Goal: Task Accomplishment & Management: Manage account settings

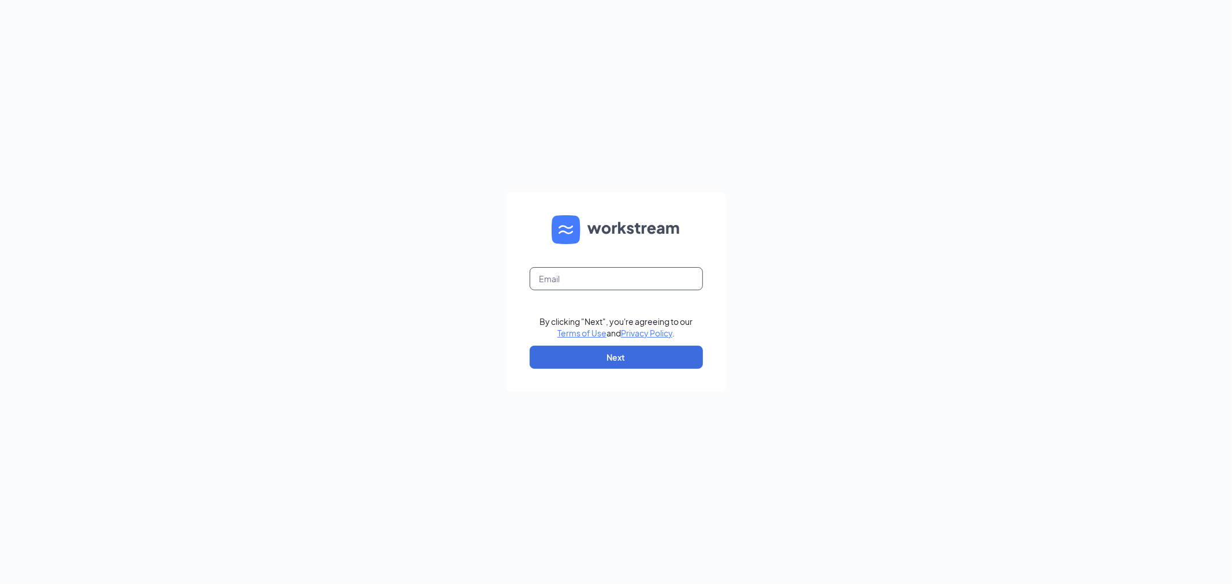
click at [592, 281] on input "text" at bounding box center [616, 278] width 173 height 23
type input "[EMAIL_ADDRESS][DOMAIN_NAME]"
click at [618, 353] on button "Next" at bounding box center [616, 357] width 173 height 23
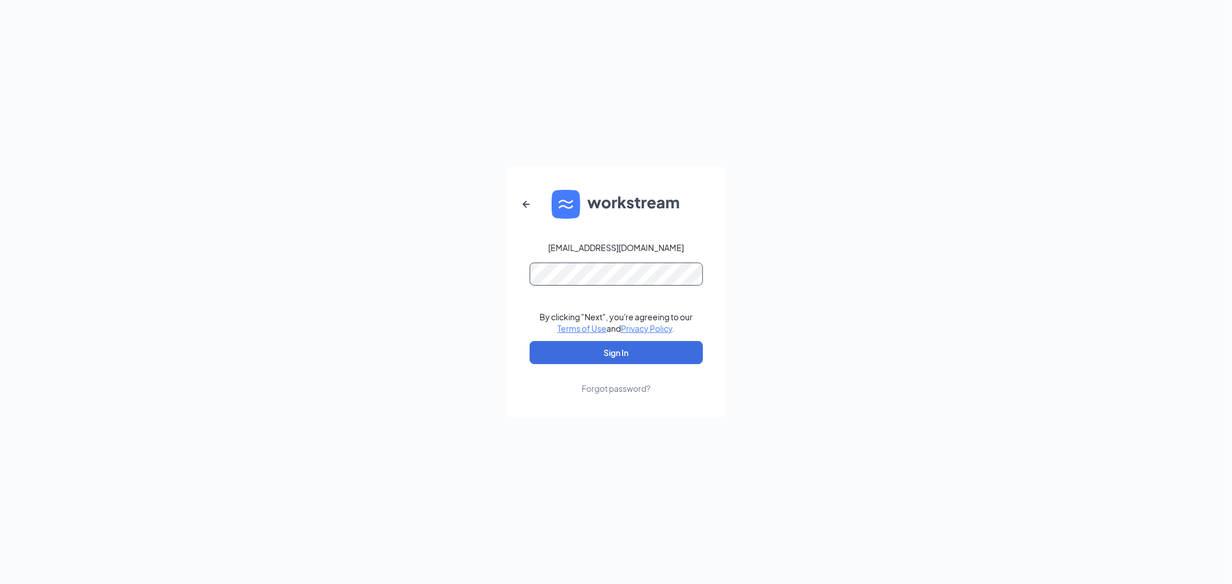
click at [530, 341] on button "Sign In" at bounding box center [616, 352] width 173 height 23
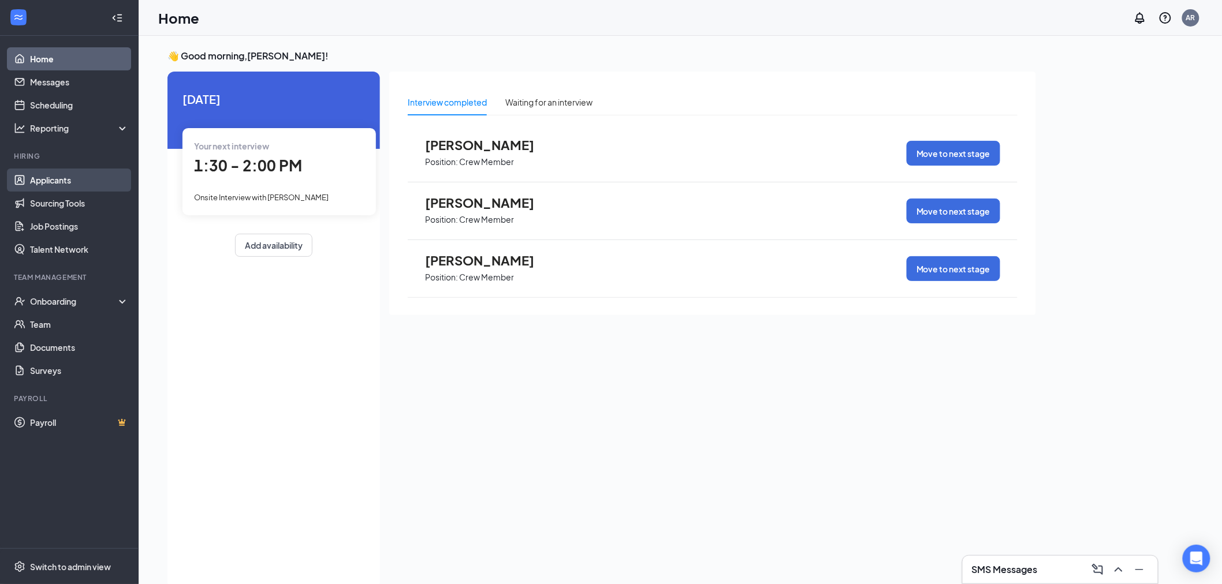
click at [43, 178] on link "Applicants" at bounding box center [79, 180] width 99 height 23
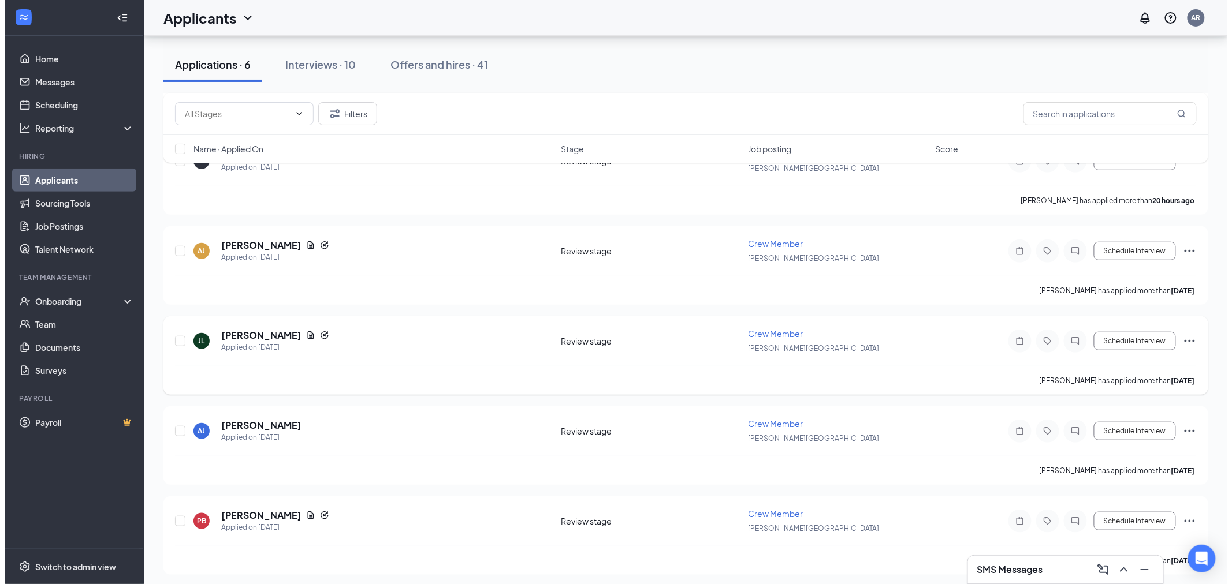
scroll to position [179, 0]
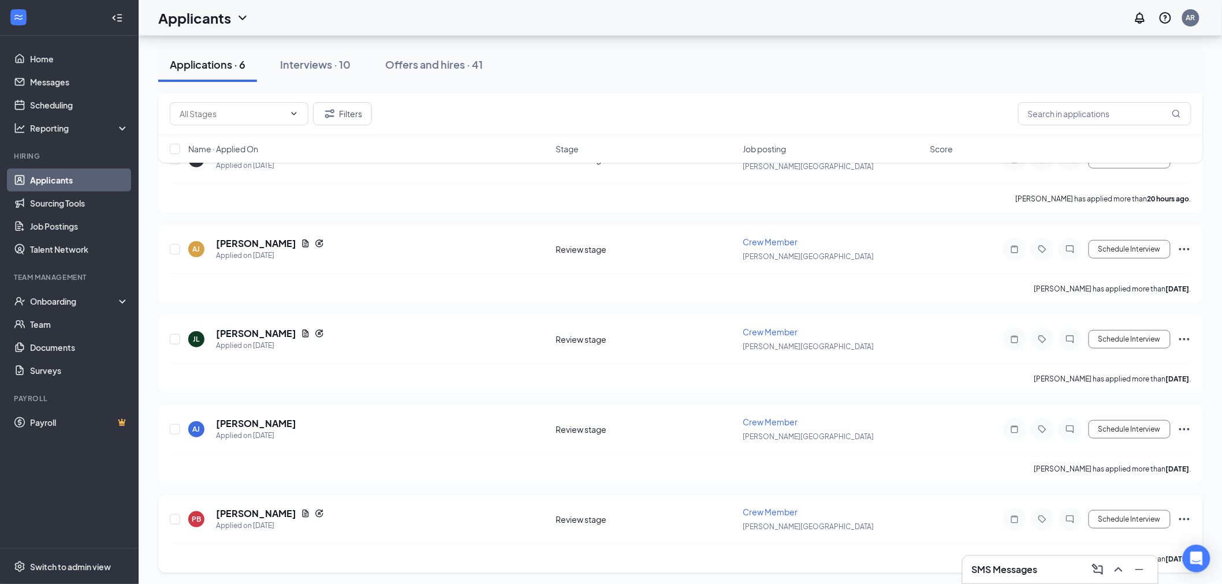
click at [1187, 519] on icon "Ellipses" at bounding box center [1184, 520] width 10 height 2
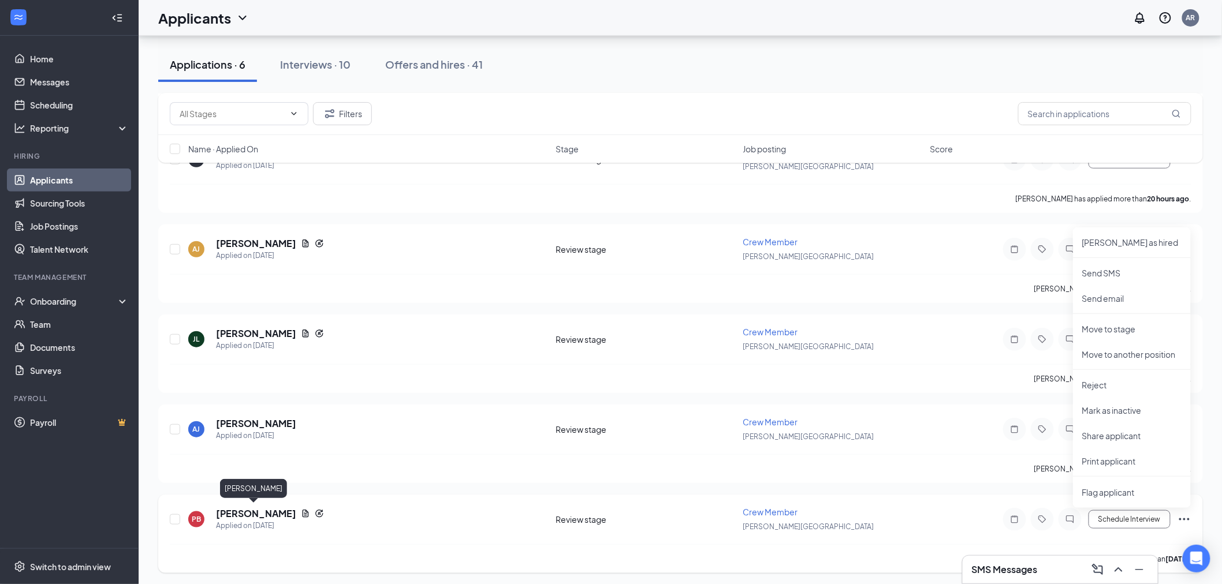
click at [240, 515] on h5 "[PERSON_NAME]" at bounding box center [256, 514] width 80 height 13
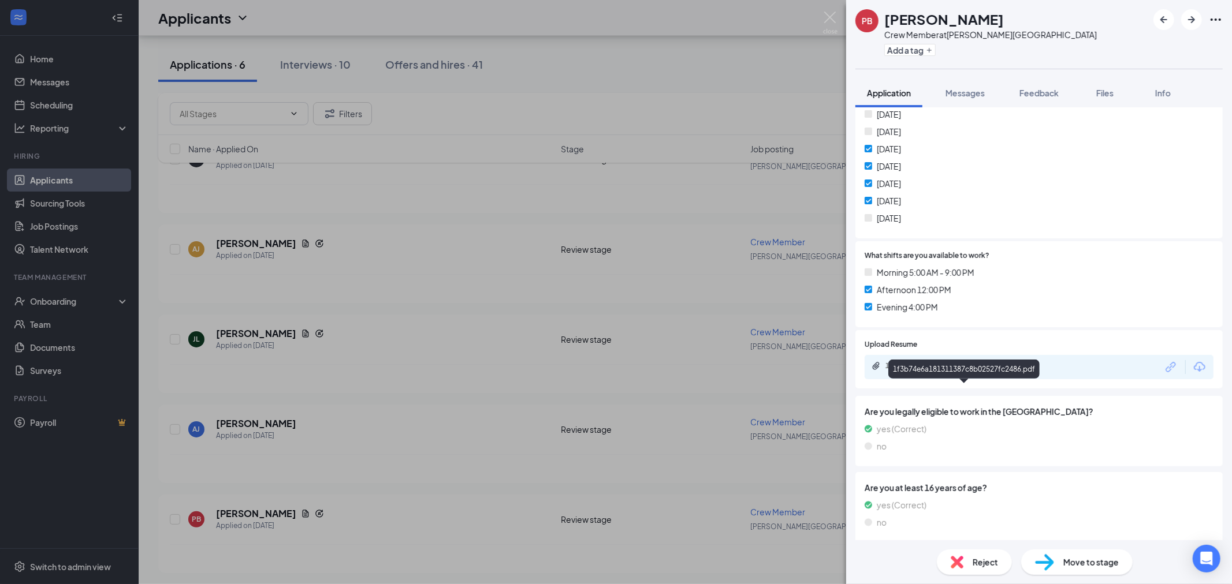
scroll to position [279, 0]
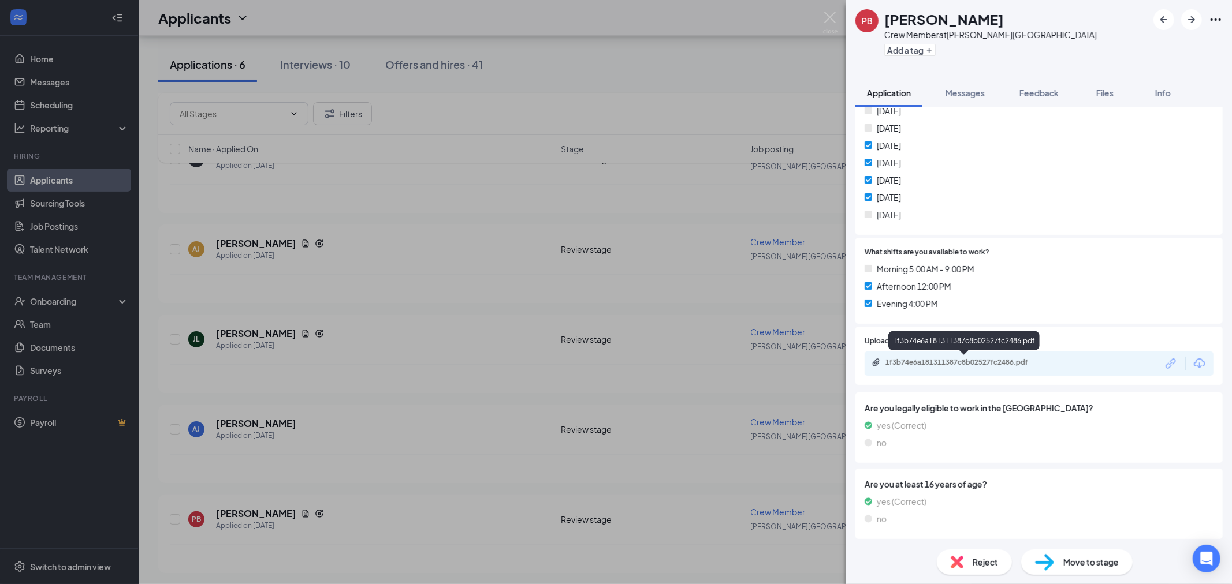
click at [947, 359] on div "1f3b74e6a181311387c8b02527fc2486.pdf" at bounding box center [966, 362] width 162 height 9
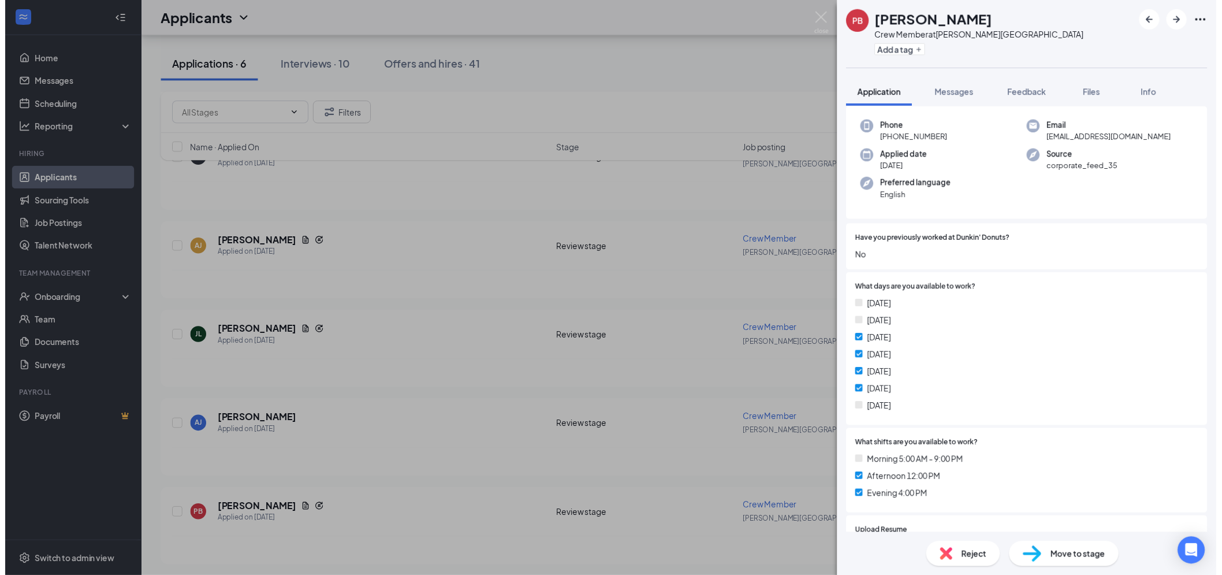
scroll to position [0, 0]
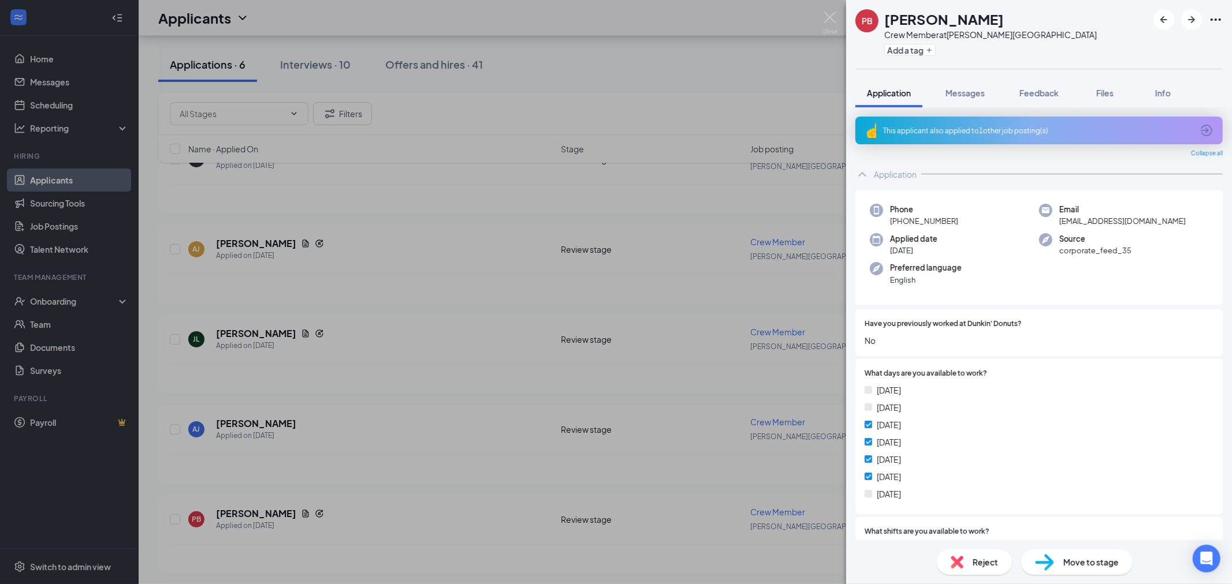
click at [1012, 134] on div "This applicant also applied to 1 other job posting(s)" at bounding box center [1038, 131] width 310 height 10
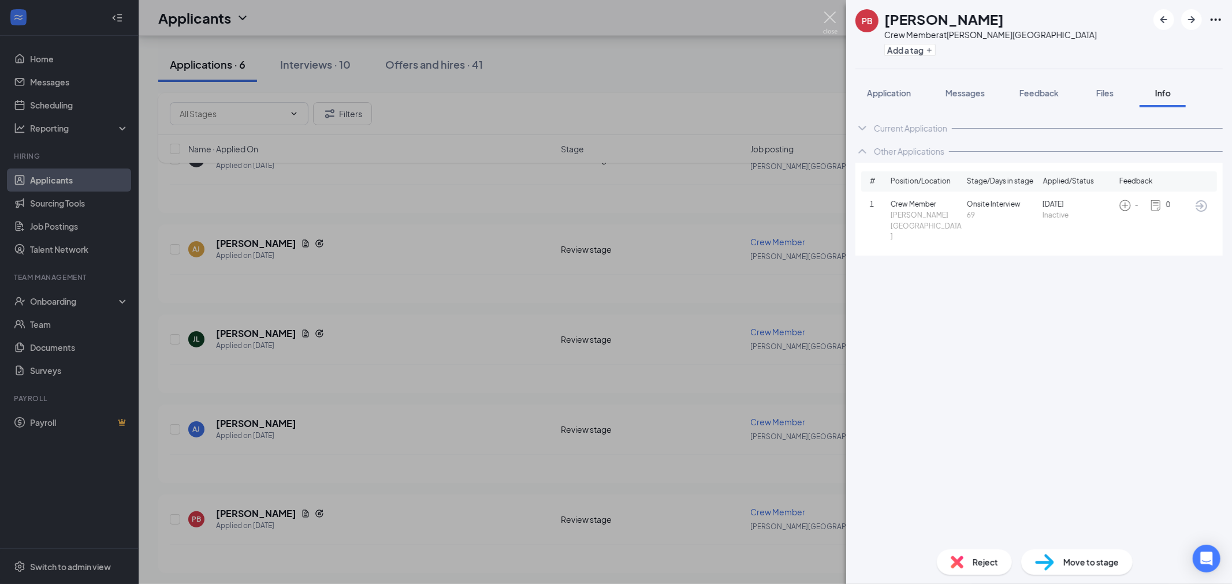
click at [833, 18] on img at bounding box center [830, 23] width 14 height 23
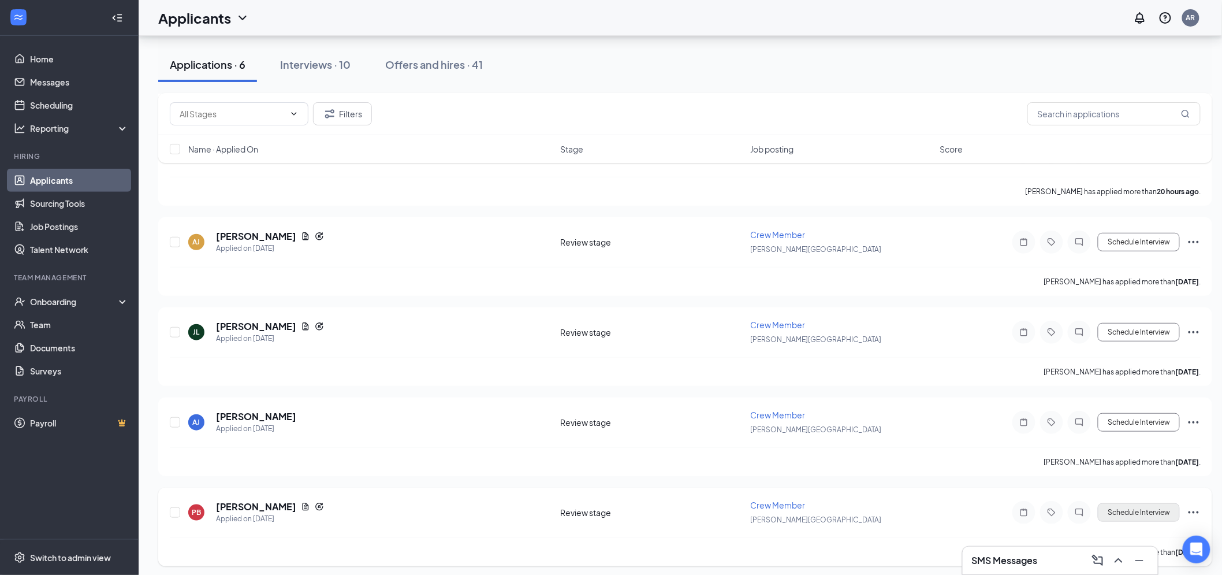
scroll to position [188, 0]
click at [1196, 508] on icon "Ellipses" at bounding box center [1194, 511] width 14 height 14
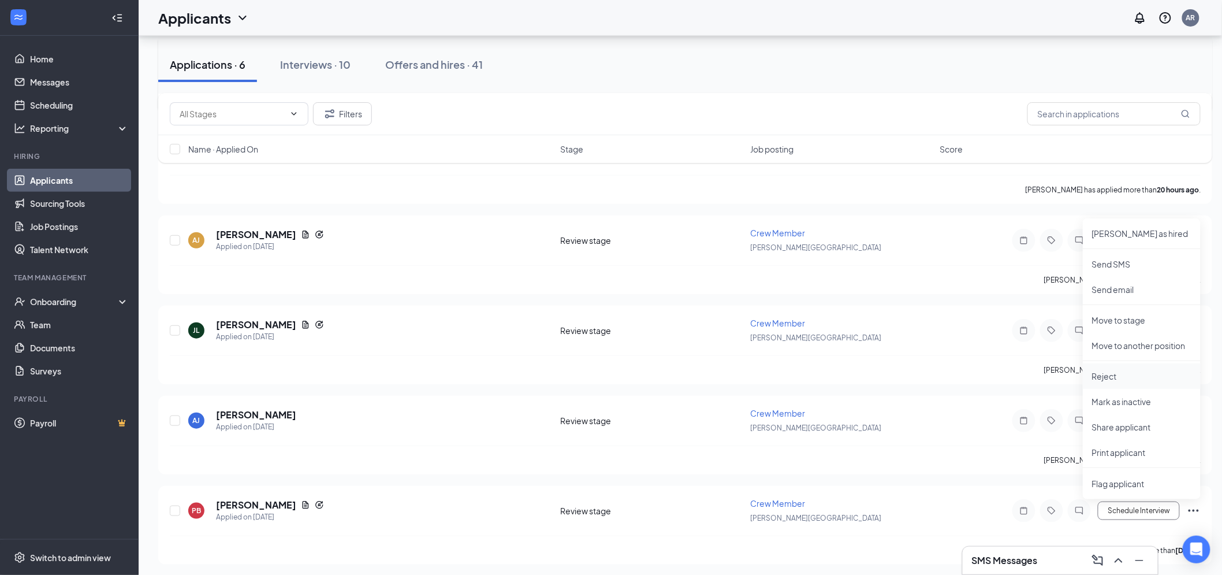
click at [1124, 377] on p "Reject" at bounding box center [1141, 376] width 99 height 12
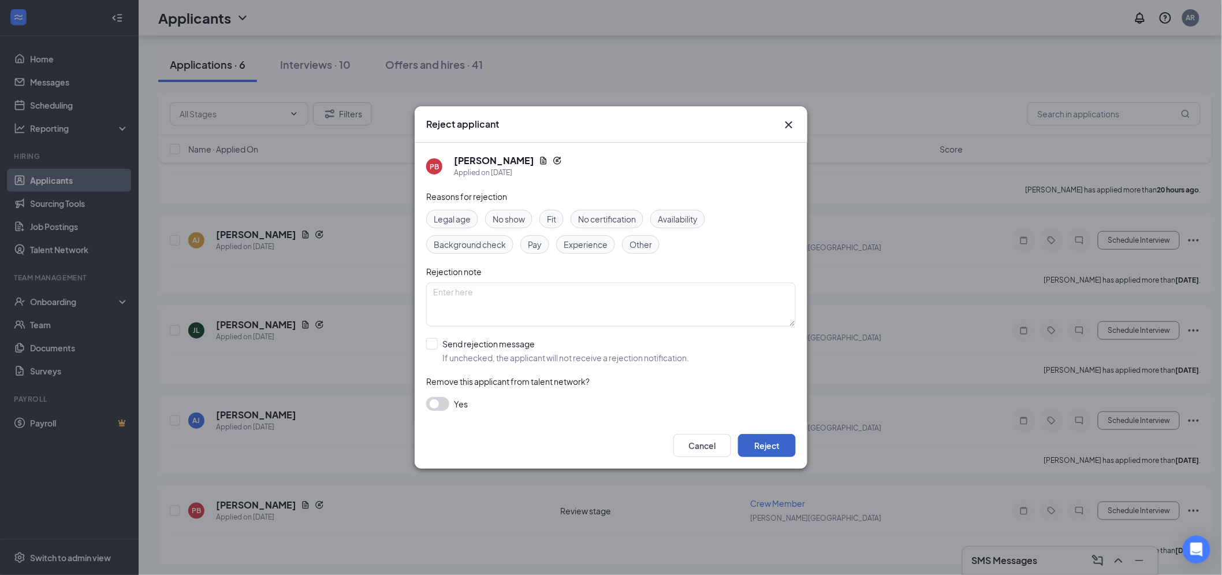
click at [776, 443] on button "Reject" at bounding box center [767, 445] width 58 height 23
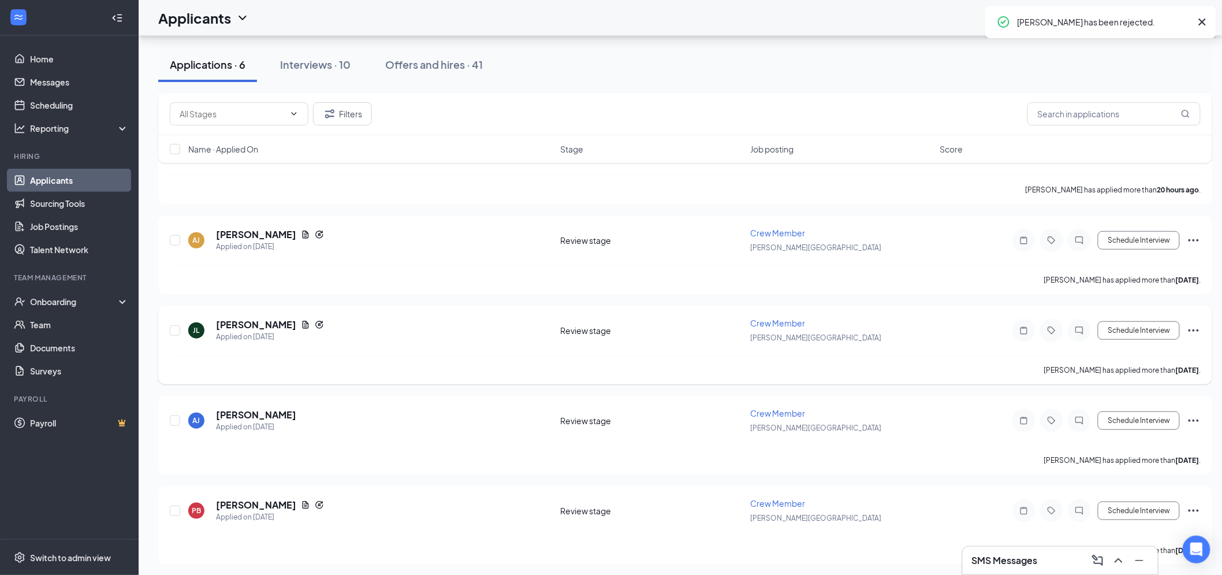
scroll to position [99, 0]
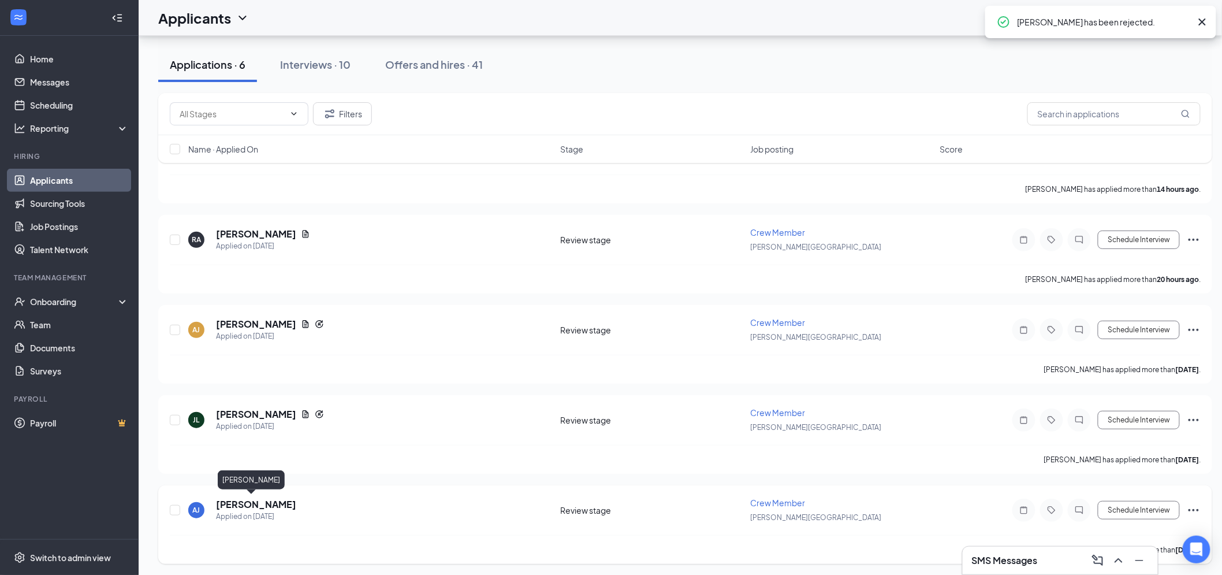
click at [243, 499] on h5 "Aiden Jean" at bounding box center [256, 504] width 80 height 13
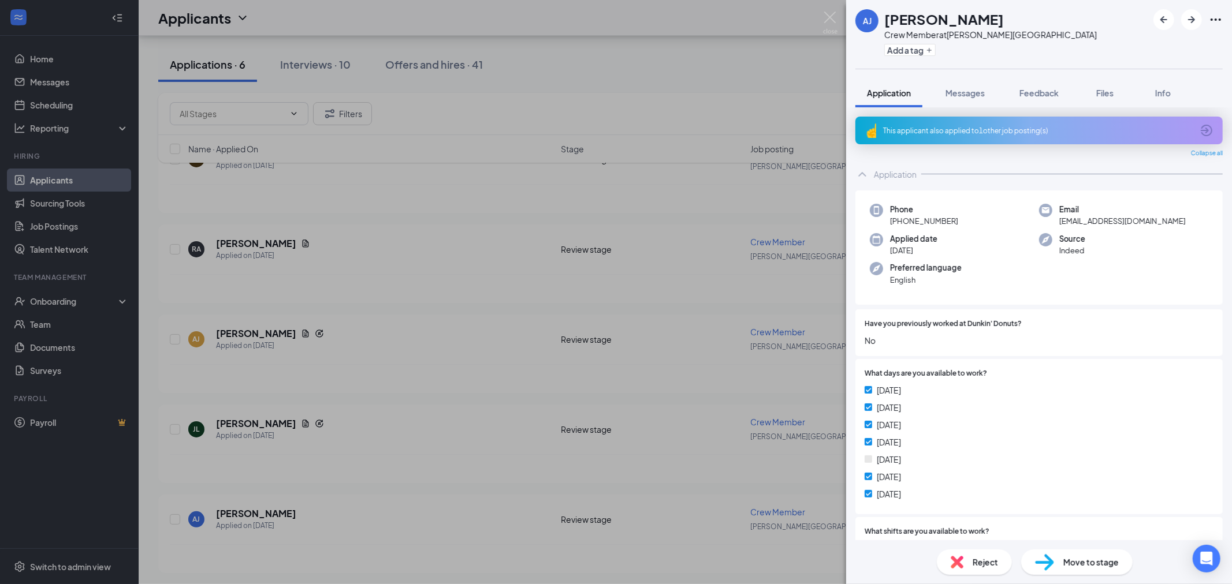
click at [983, 561] on span "Reject" at bounding box center [984, 562] width 25 height 13
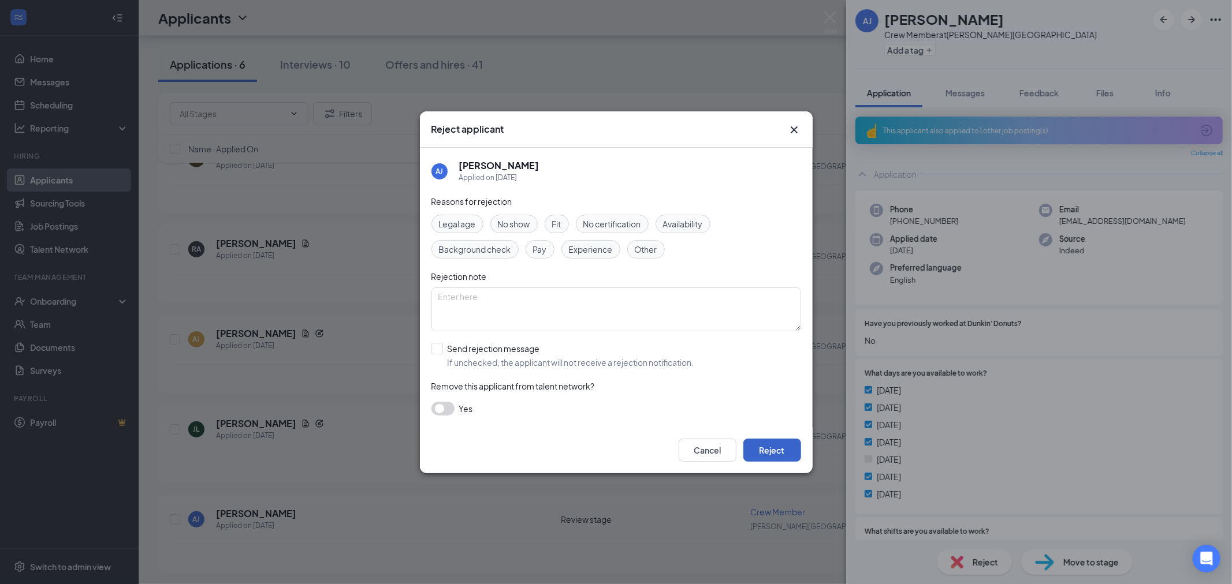
click at [775, 449] on button "Reject" at bounding box center [772, 450] width 58 height 23
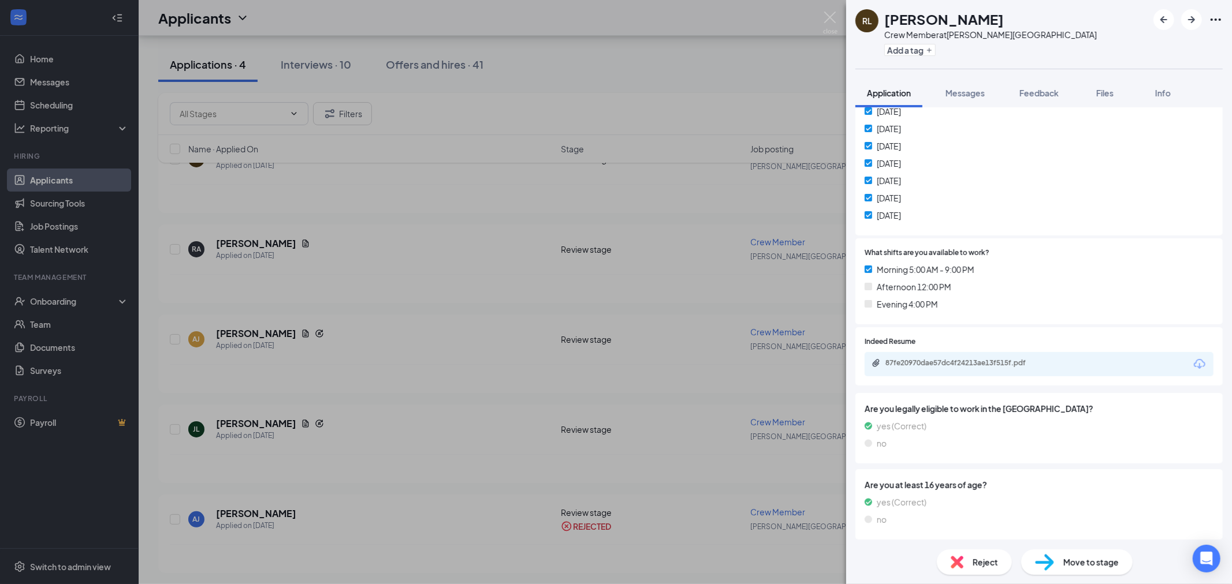
scroll to position [247, 0]
click at [976, 363] on div "87fe20970dae57dc4f24213ae13f515f.pdf" at bounding box center [966, 362] width 162 height 9
click at [1069, 556] on span "Move to stage" at bounding box center [1090, 562] width 55 height 13
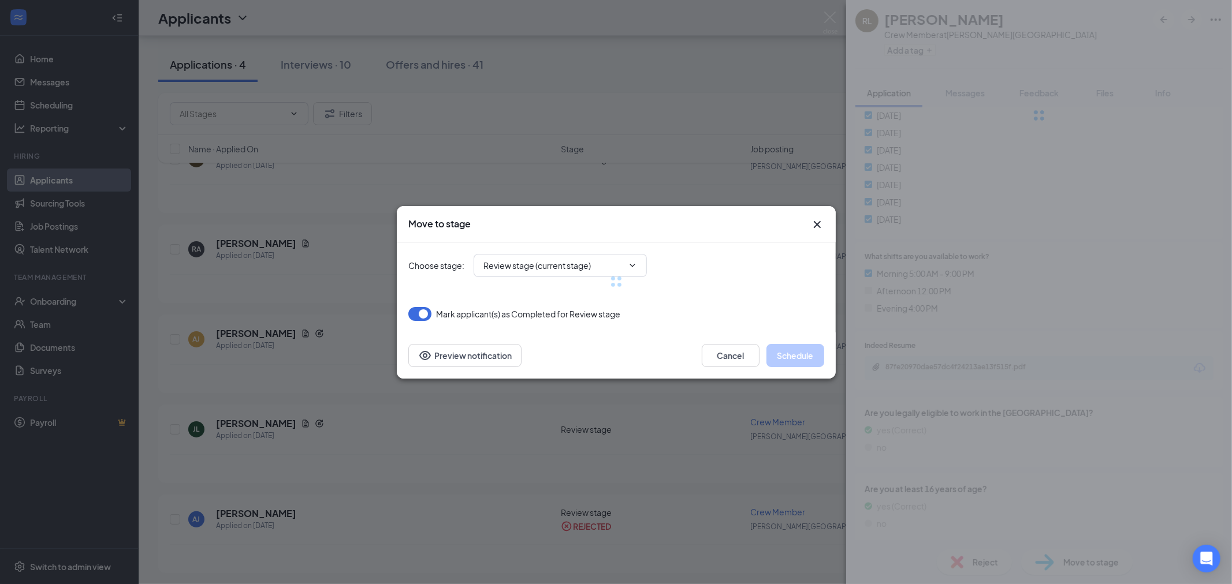
type input "Onsite Interview (next stage)"
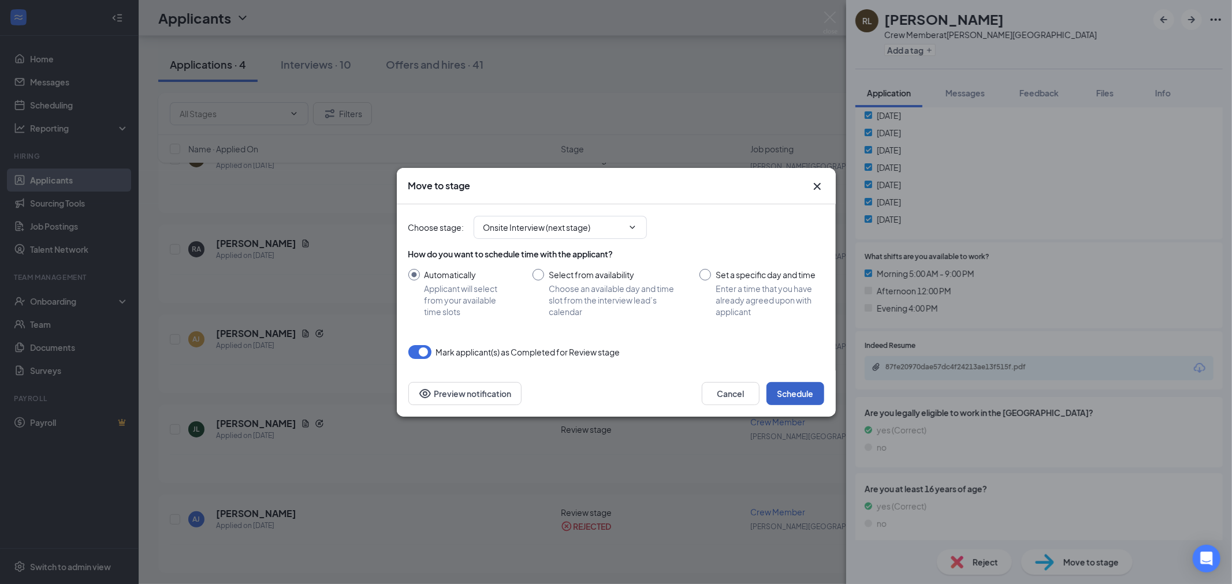
click at [770, 394] on button "Schedule" at bounding box center [795, 393] width 58 height 23
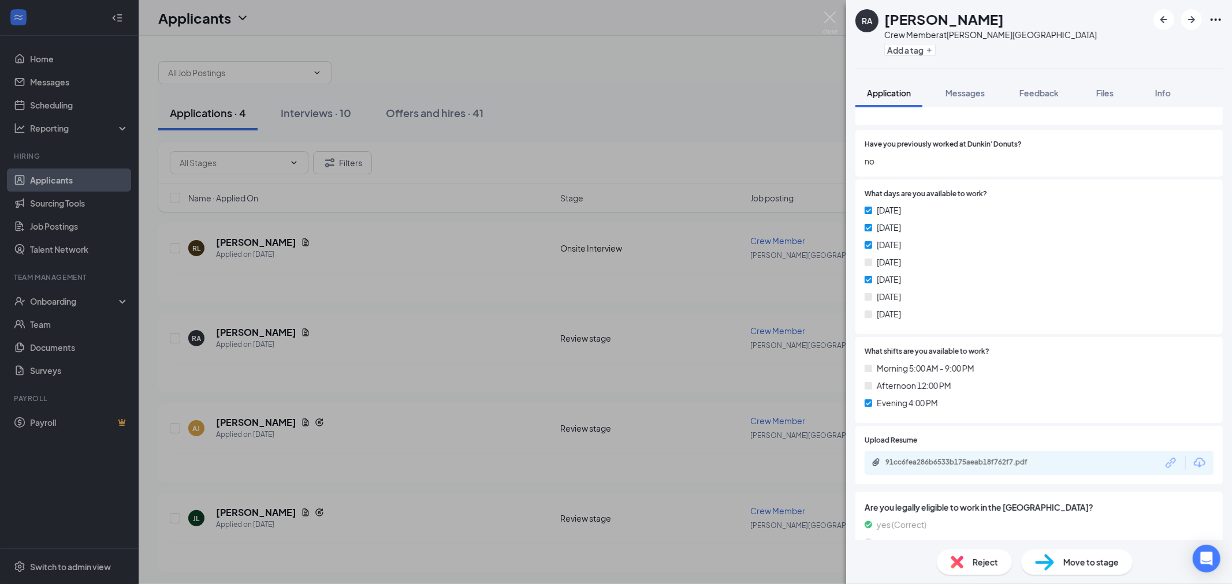
scroll to position [192, 0]
click at [988, 457] on div "91cc6fea286b6533b175aeab18f762f7.pdf" at bounding box center [966, 461] width 162 height 9
click at [977, 557] on span "Reject" at bounding box center [984, 562] width 25 height 13
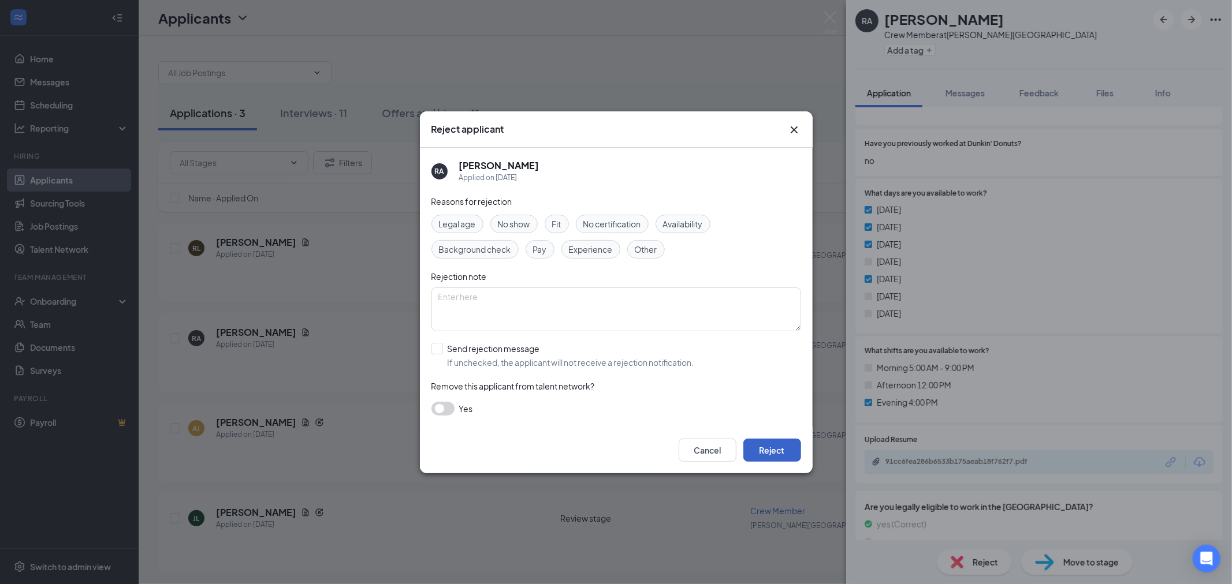
click at [769, 450] on button "Reject" at bounding box center [772, 450] width 58 height 23
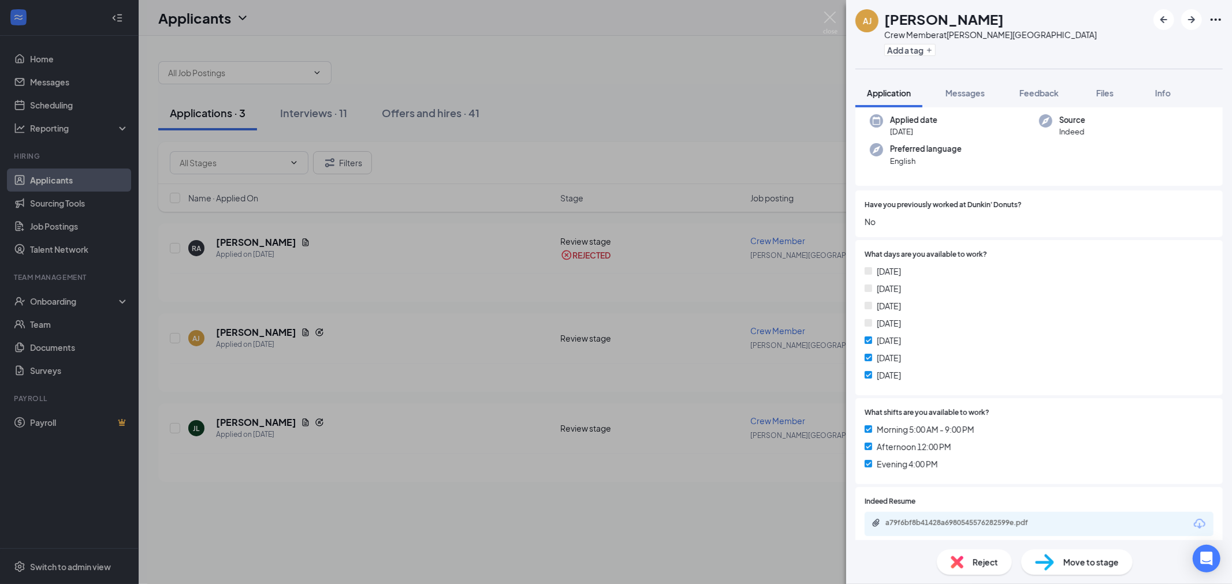
scroll to position [256, 0]
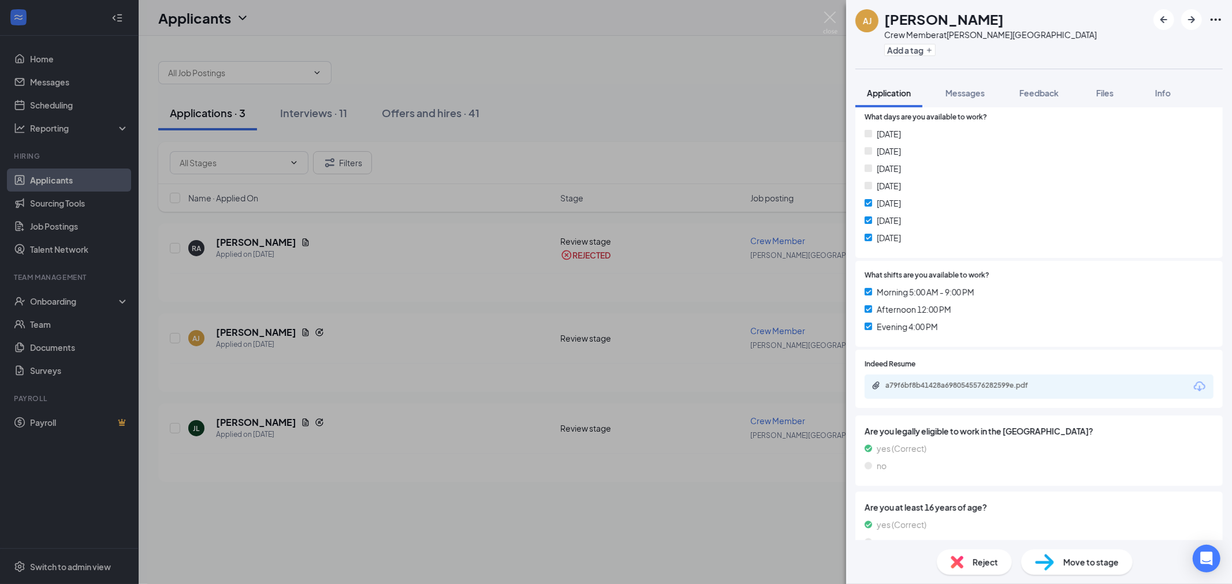
click at [955, 379] on div "a79f6bf8b41428a6980545576282599e.pdf" at bounding box center [1038, 387] width 349 height 24
click at [954, 389] on div "a79f6bf8b41428a6980545576282599e.pdf" at bounding box center [966, 385] width 162 height 9
click at [996, 556] on span "Reject" at bounding box center [984, 562] width 25 height 13
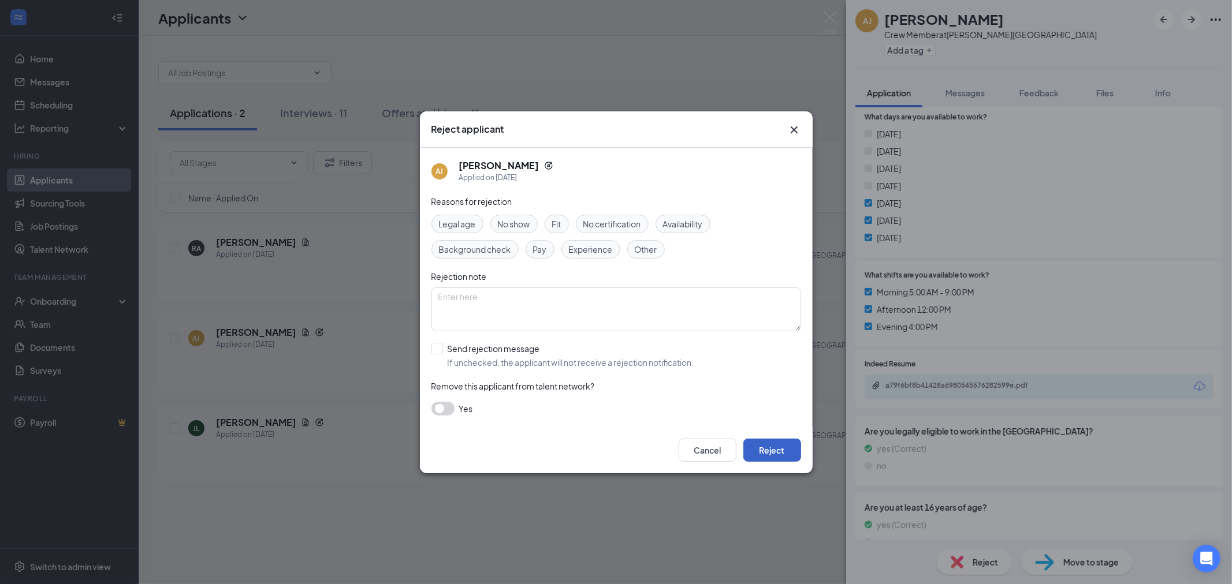
click at [761, 446] on button "Reject" at bounding box center [772, 450] width 58 height 23
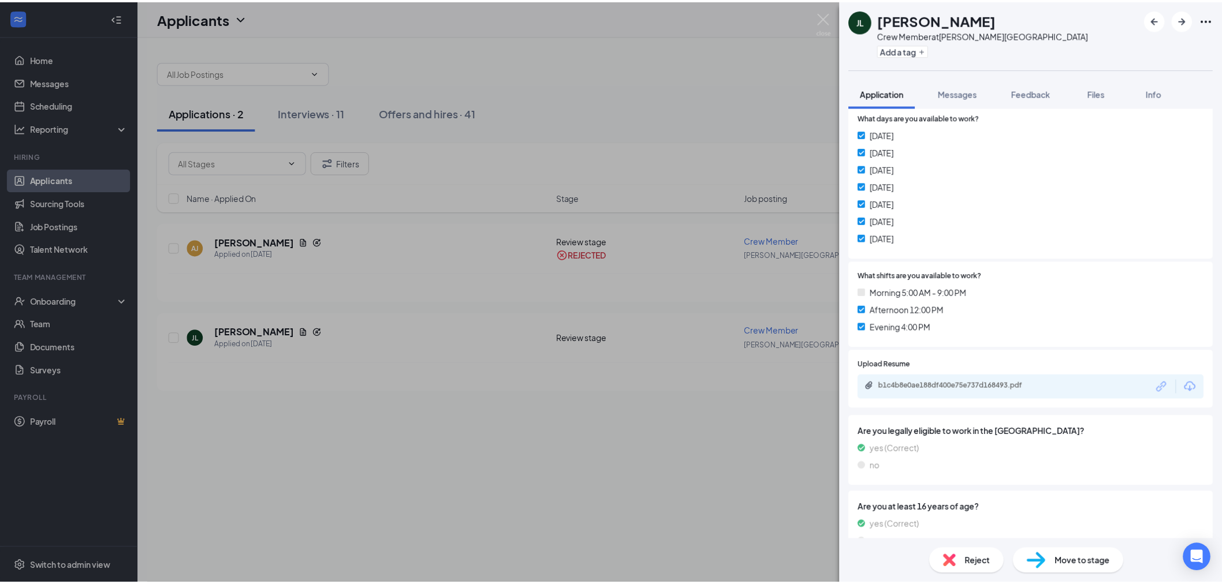
scroll to position [256, 0]
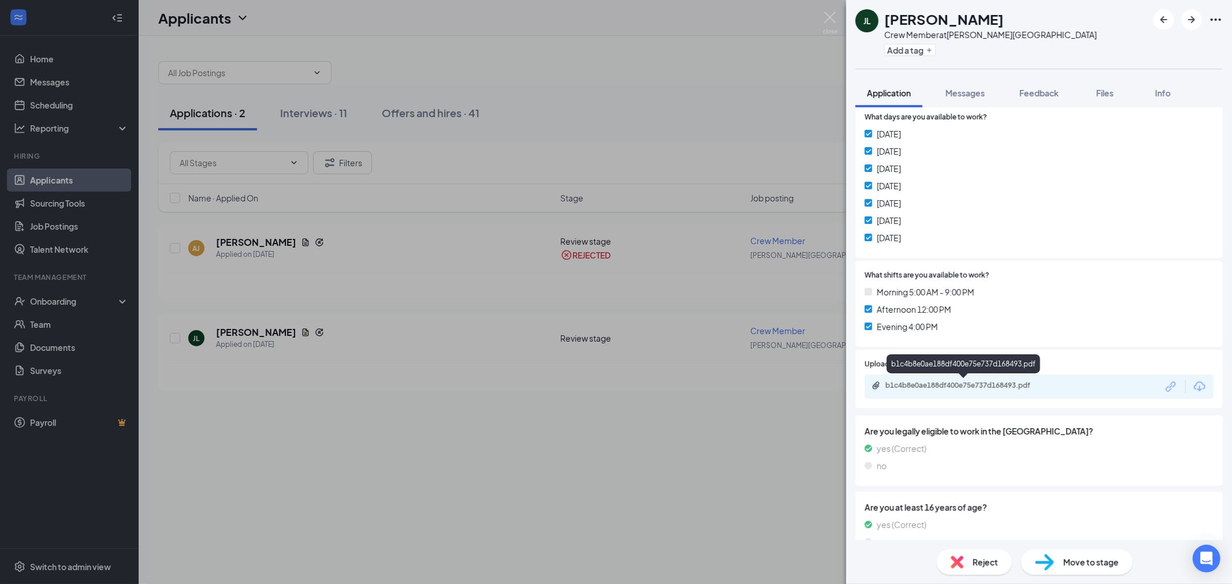
click at [997, 387] on div "b1c4b8e0ae188df400e75e737d168493.pdf" at bounding box center [966, 385] width 162 height 9
click at [978, 563] on span "Reject" at bounding box center [984, 562] width 25 height 13
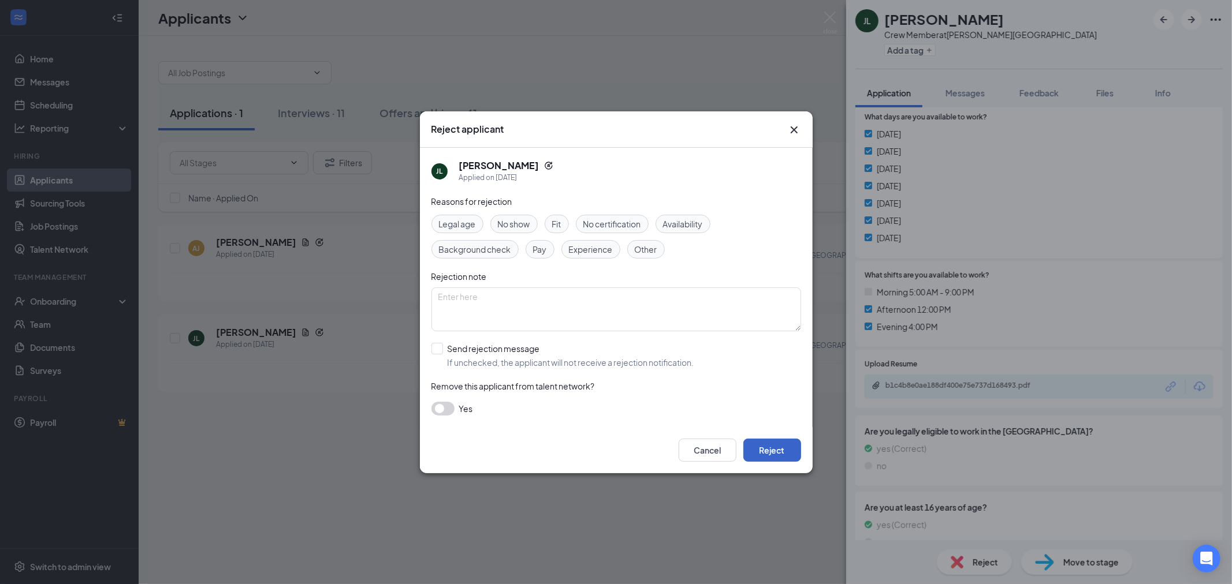
click at [764, 449] on button "Reject" at bounding box center [772, 450] width 58 height 23
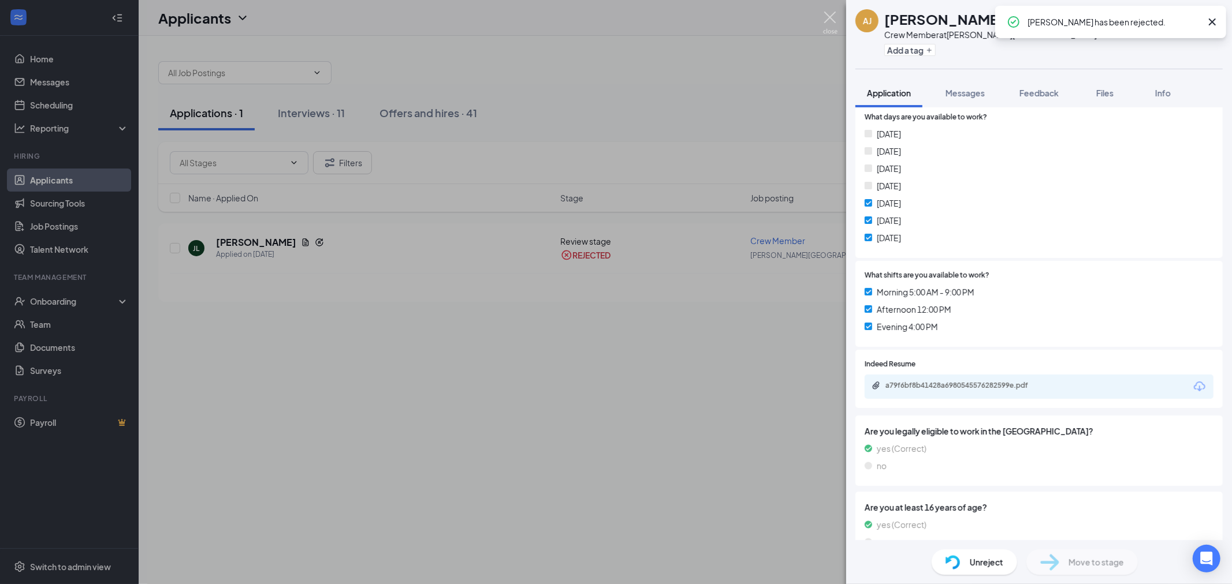
click at [833, 15] on img at bounding box center [830, 23] width 14 height 23
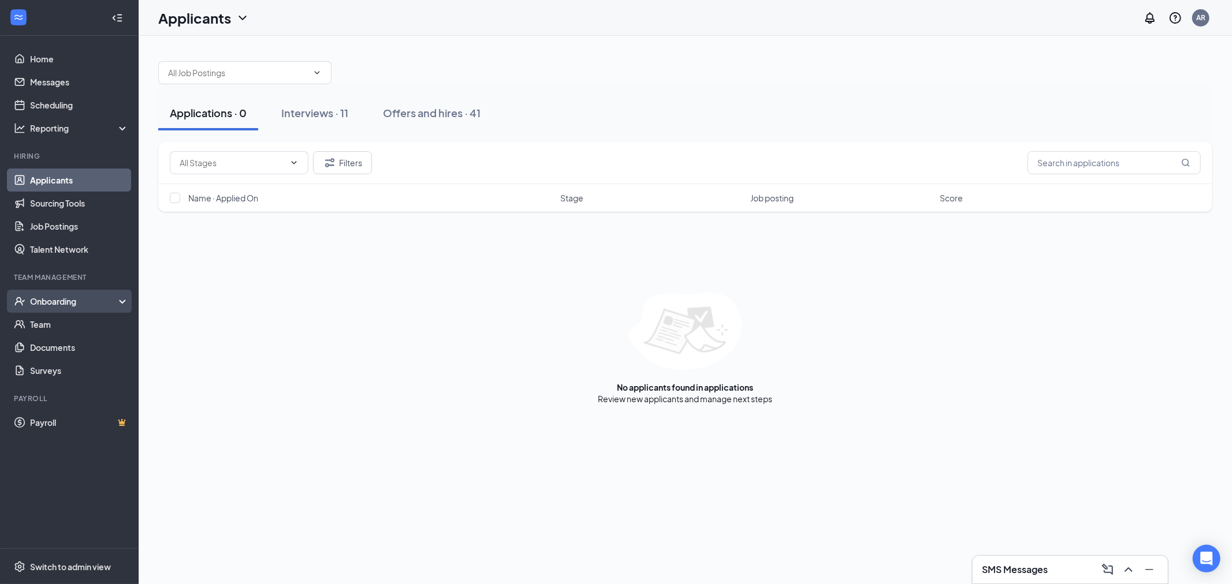
click at [87, 306] on div "Onboarding" at bounding box center [74, 302] width 89 height 12
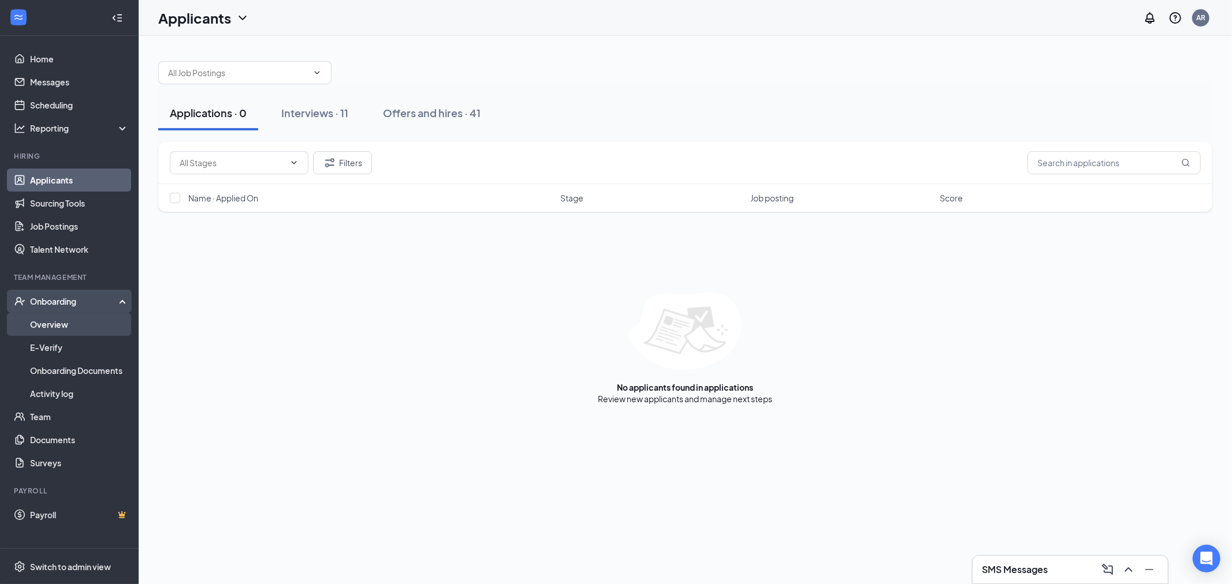
click at [81, 323] on link "Overview" at bounding box center [79, 324] width 99 height 23
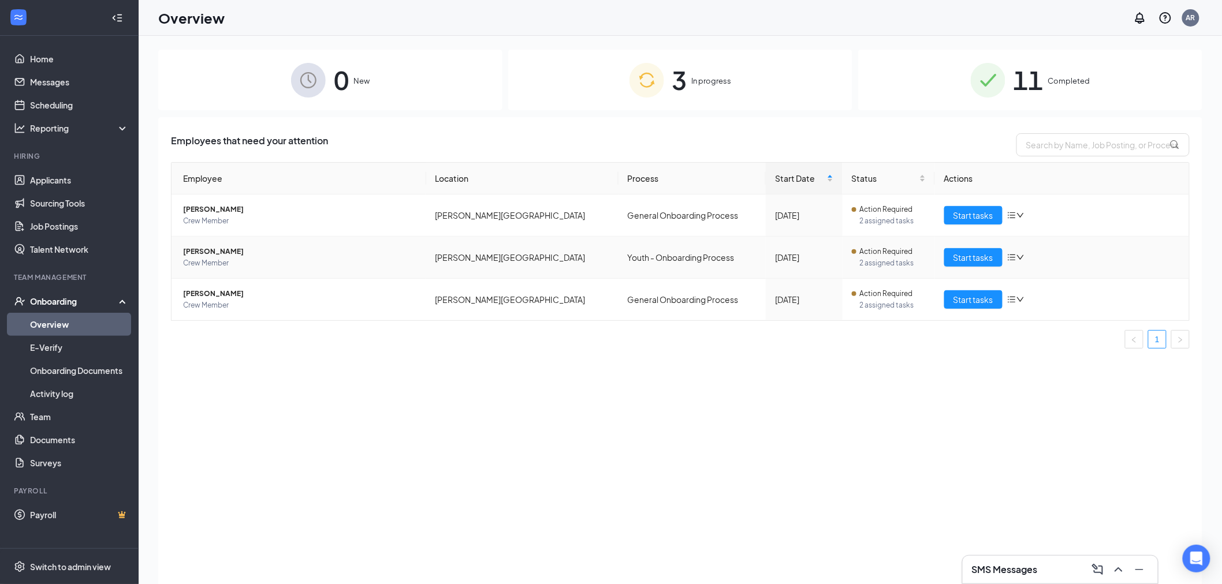
click at [210, 252] on span "Jeremiah Cross" at bounding box center [300, 252] width 234 height 12
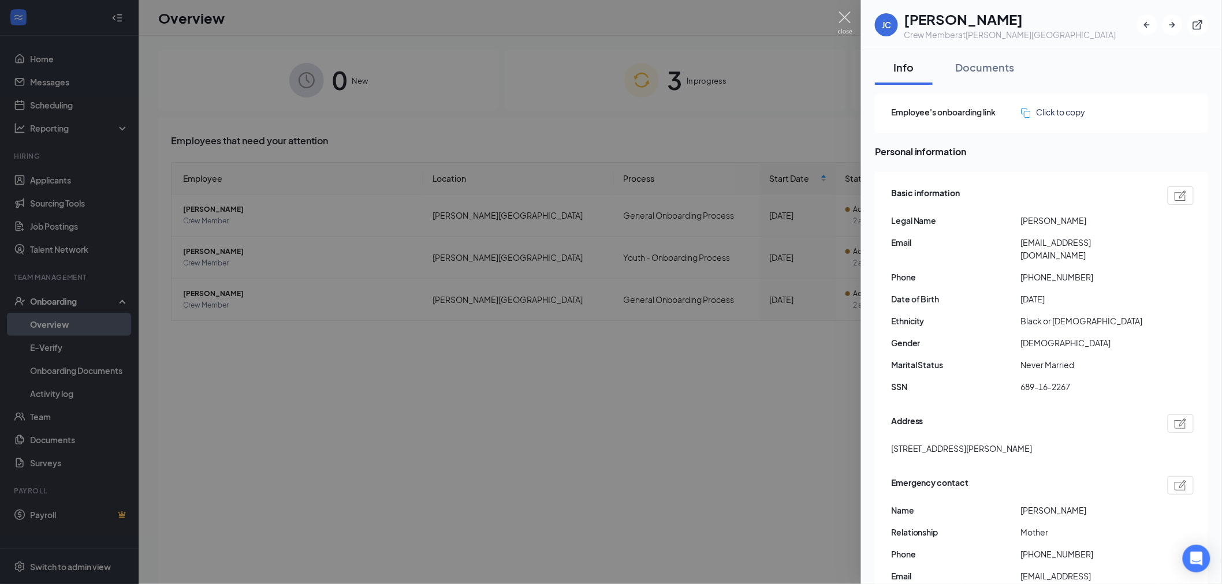
click at [846, 16] on img at bounding box center [845, 23] width 14 height 23
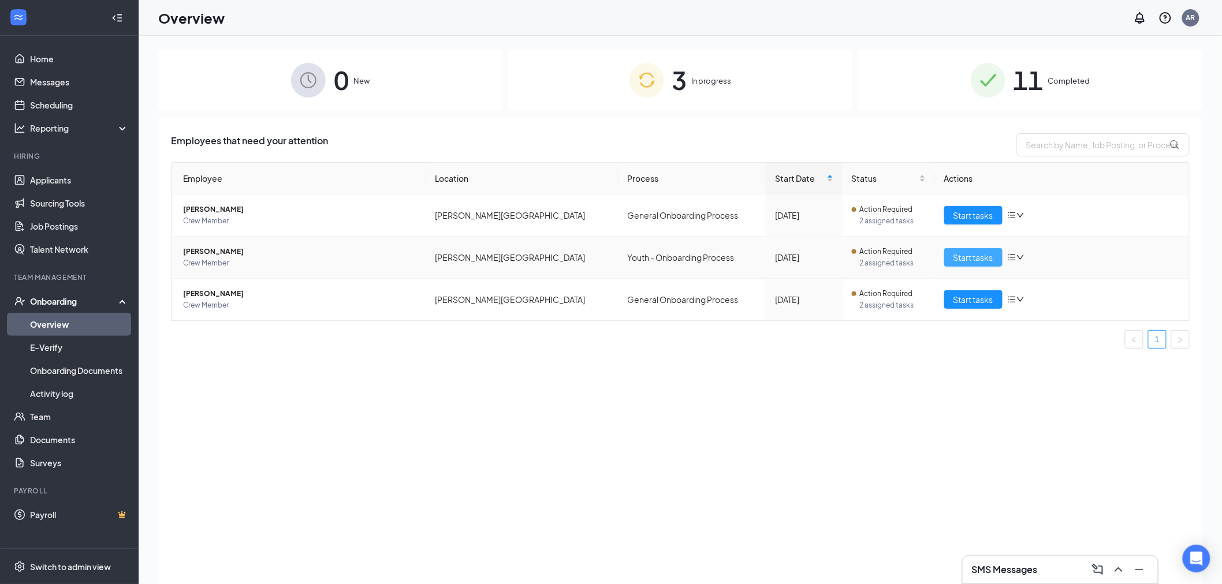
click at [960, 253] on span "Start tasks" at bounding box center [973, 257] width 40 height 13
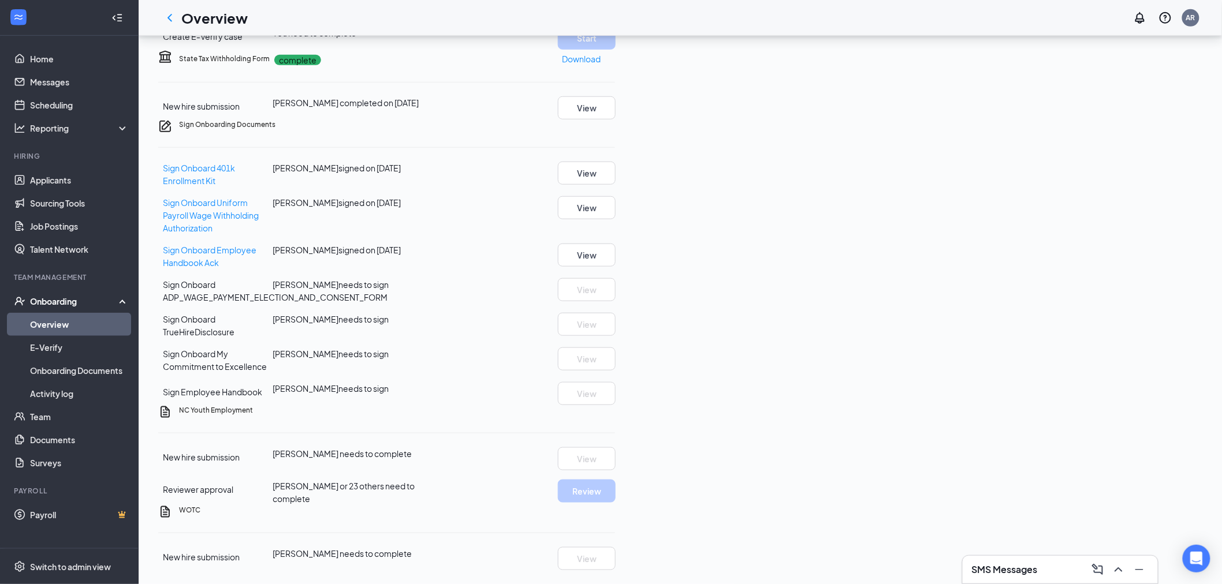
scroll to position [526, 0]
click at [240, 451] on div "New hire submission" at bounding box center [201, 457] width 77 height 13
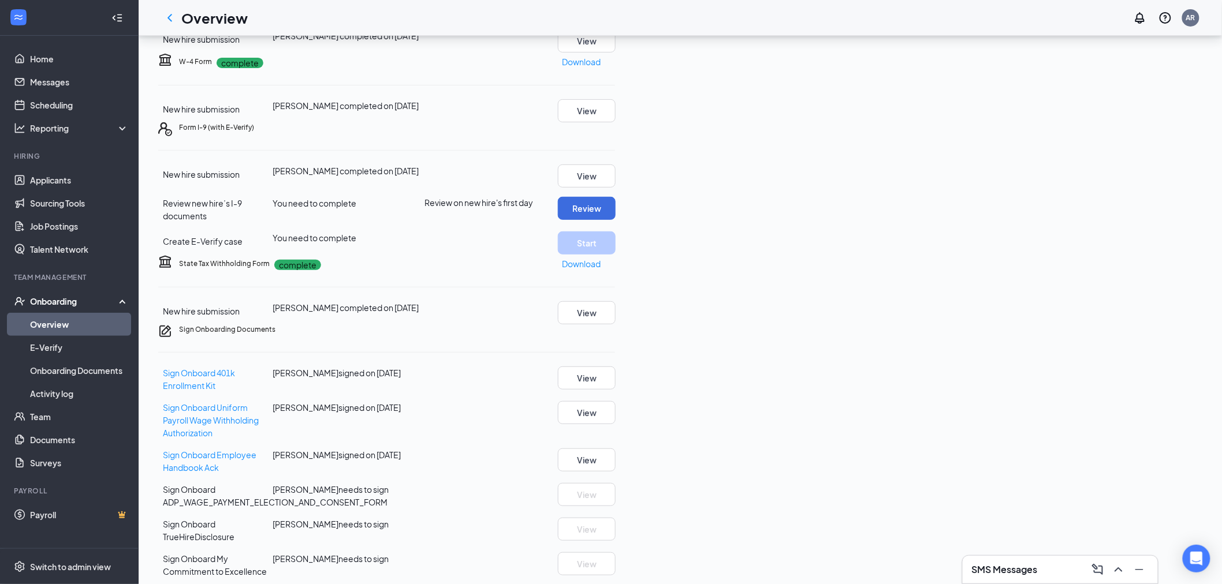
scroll to position [0, 0]
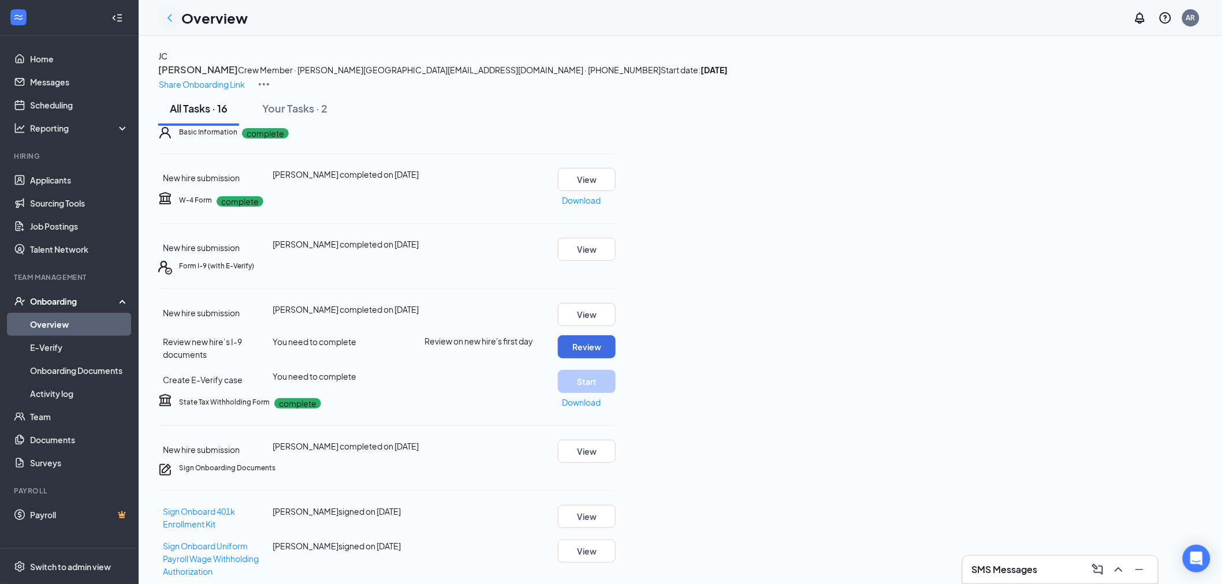
click at [165, 19] on icon "ChevronLeft" at bounding box center [170, 18] width 14 height 14
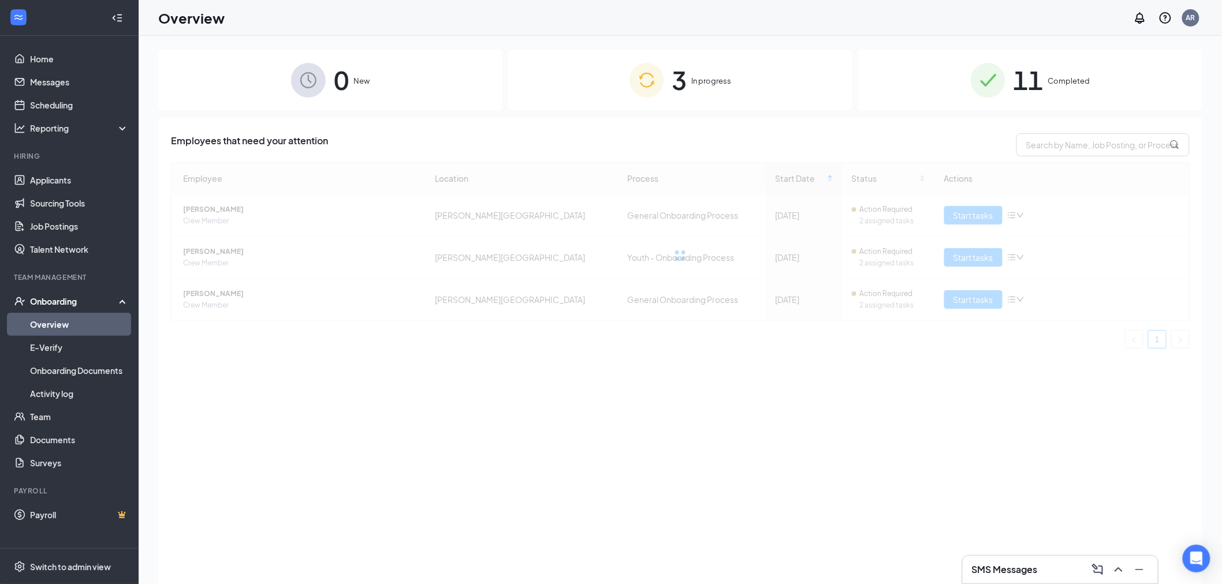
click at [205, 249] on div at bounding box center [680, 255] width 1019 height 187
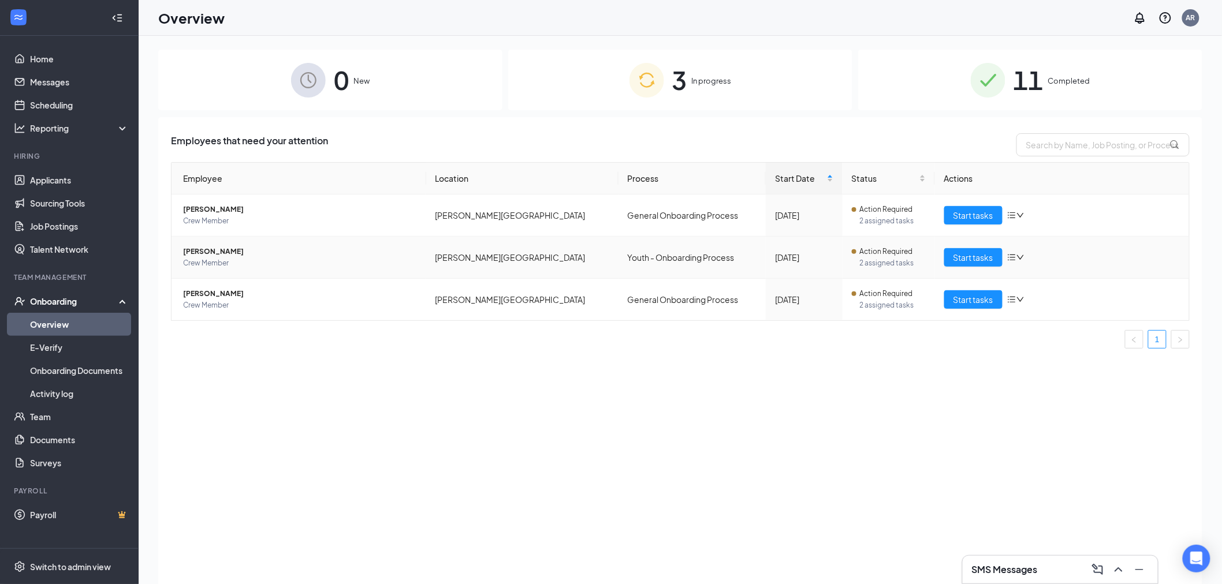
click at [203, 250] on span "Jeremiah Cross" at bounding box center [300, 252] width 234 height 12
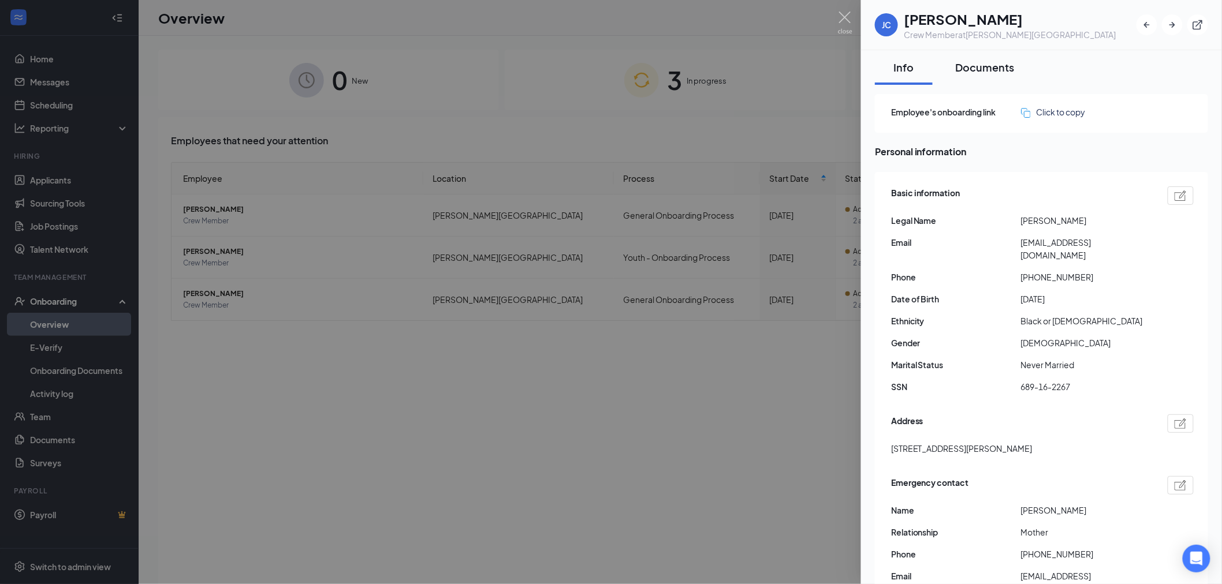
click at [994, 77] on button "Documents" at bounding box center [985, 67] width 82 height 35
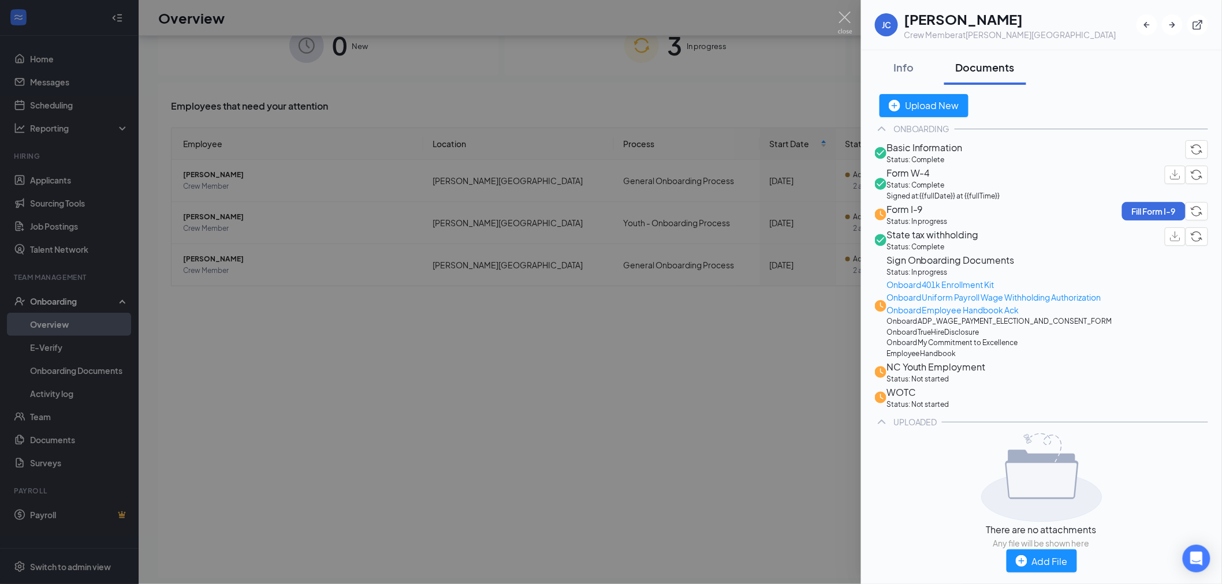
scroll to position [52, 0]
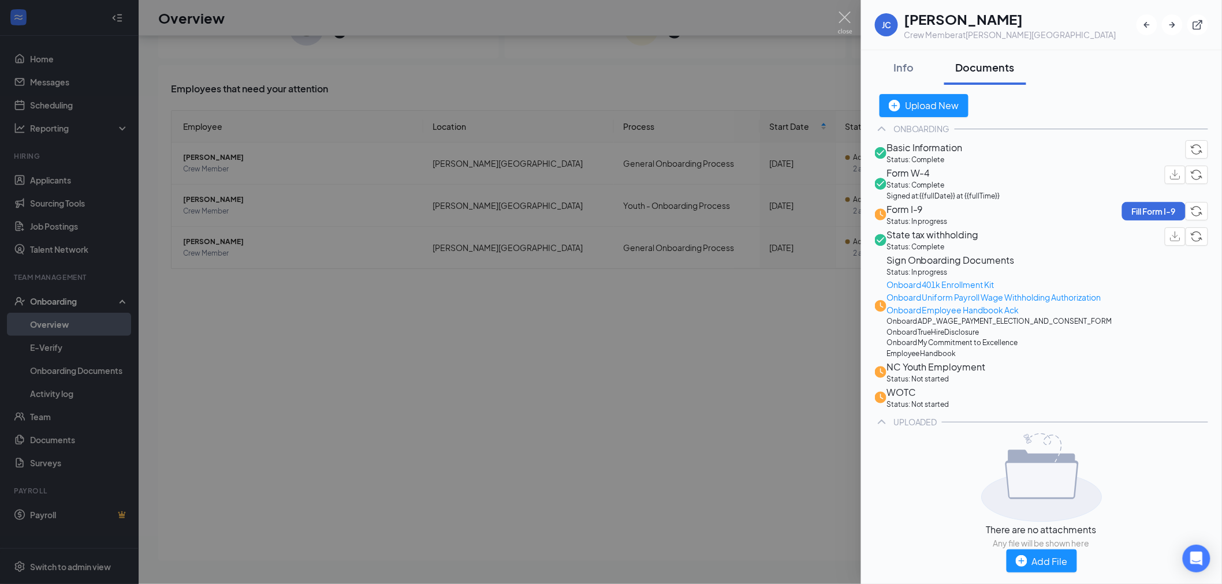
click at [929, 360] on span "NC Youth Employment" at bounding box center [935, 367] width 99 height 14
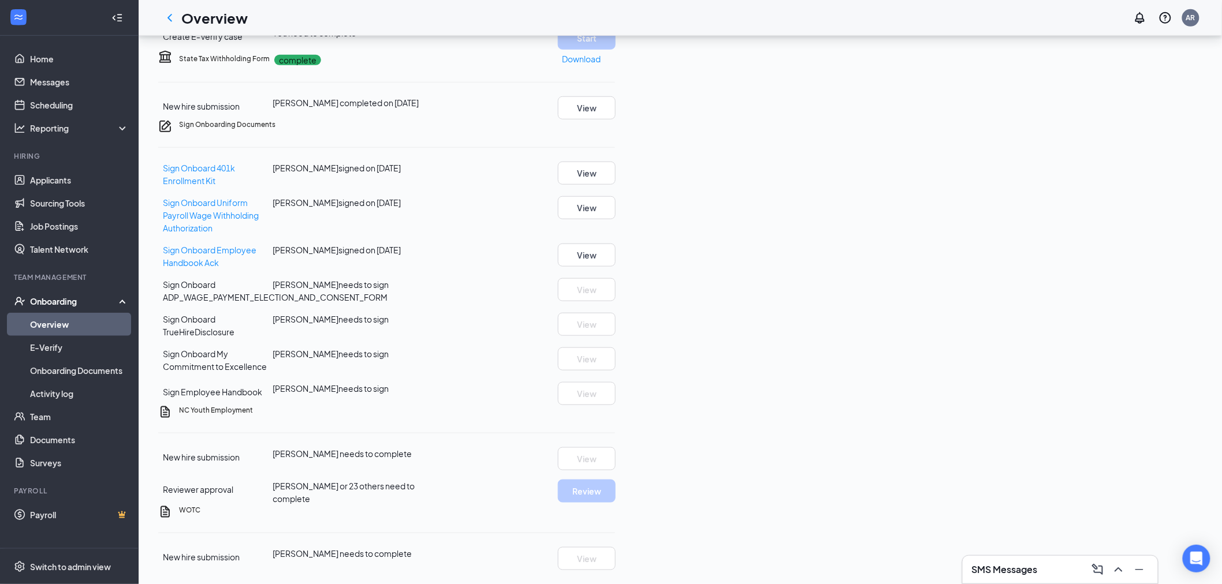
scroll to position [269, 0]
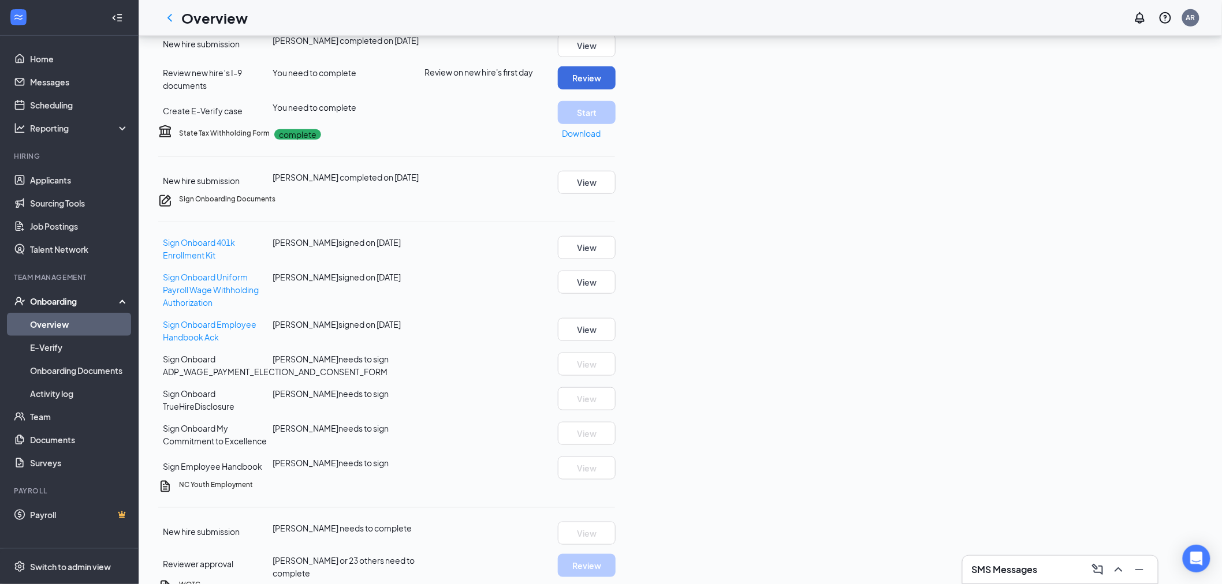
click at [181, 15] on h1 "Overview" at bounding box center [214, 18] width 66 height 20
click at [170, 16] on icon "ChevronLeft" at bounding box center [170, 18] width 14 height 14
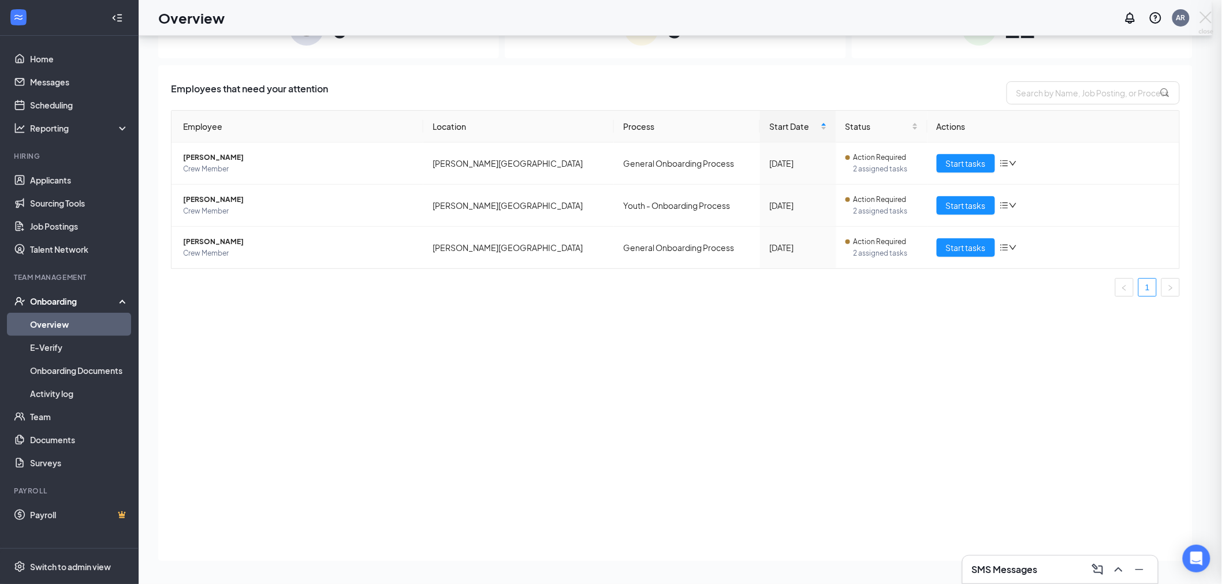
scroll to position [52, 0]
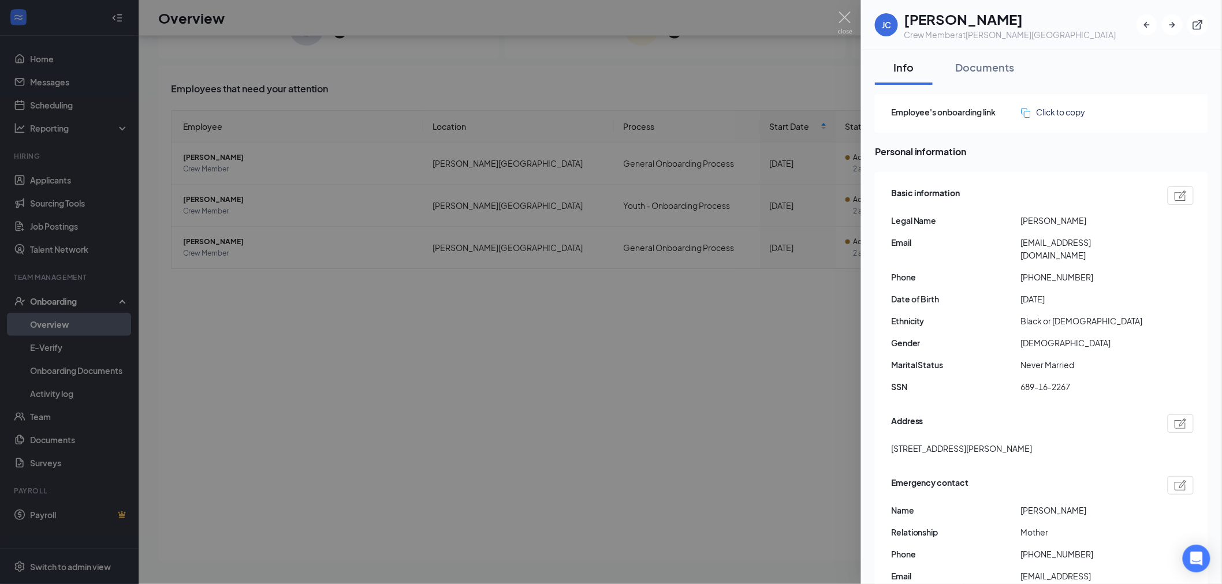
click at [853, 14] on div at bounding box center [611, 292] width 1222 height 584
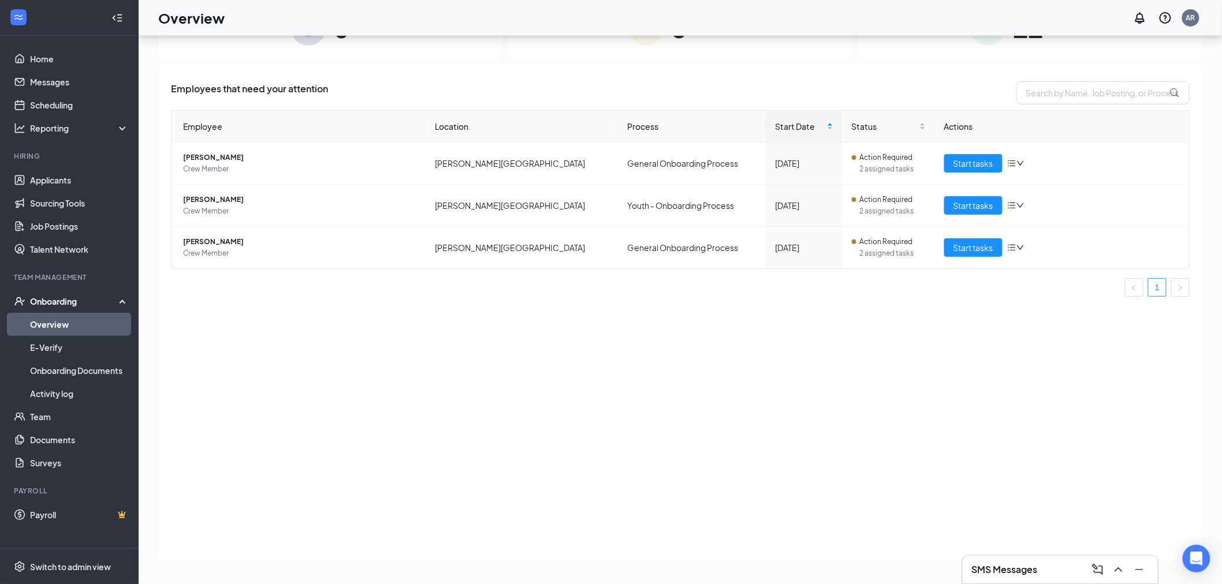
click at [837, 20] on div "Overview AR" at bounding box center [680, 18] width 1083 height 36
click at [201, 237] on span "Kiersten Surles" at bounding box center [300, 242] width 234 height 12
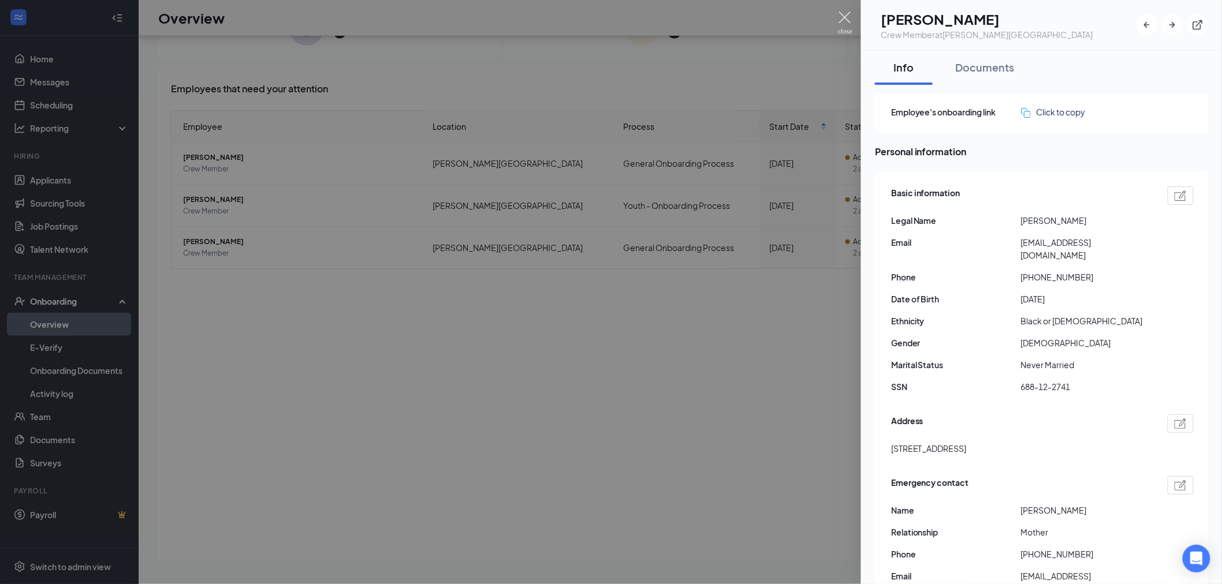
click at [844, 18] on img at bounding box center [845, 23] width 14 height 23
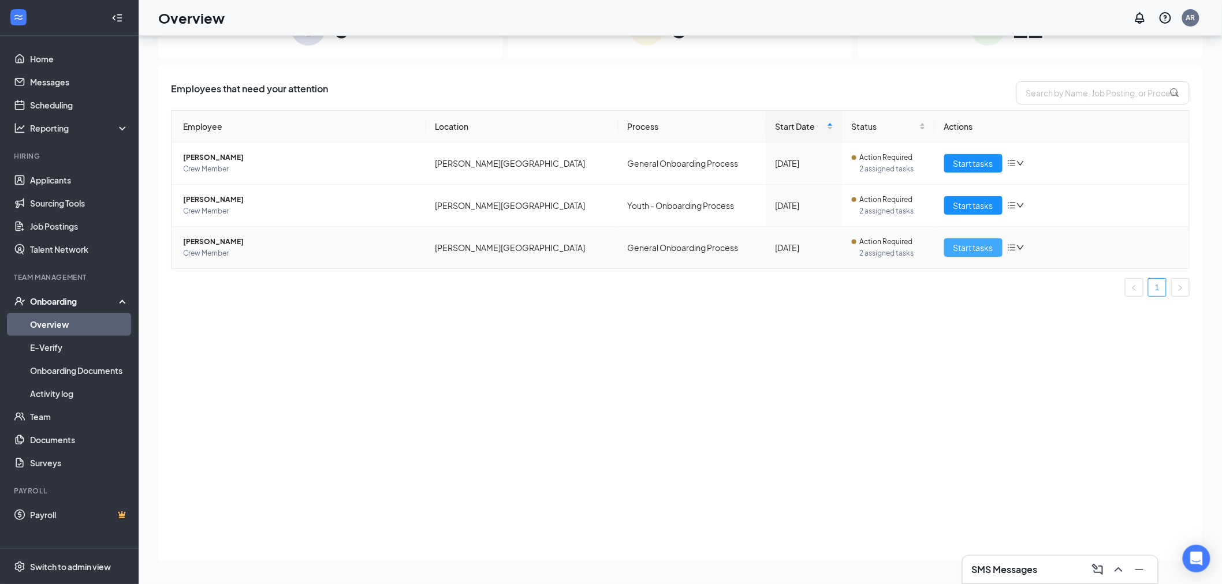
click at [980, 246] on span "Start tasks" at bounding box center [973, 247] width 40 height 13
